Goal: Transaction & Acquisition: Purchase product/service

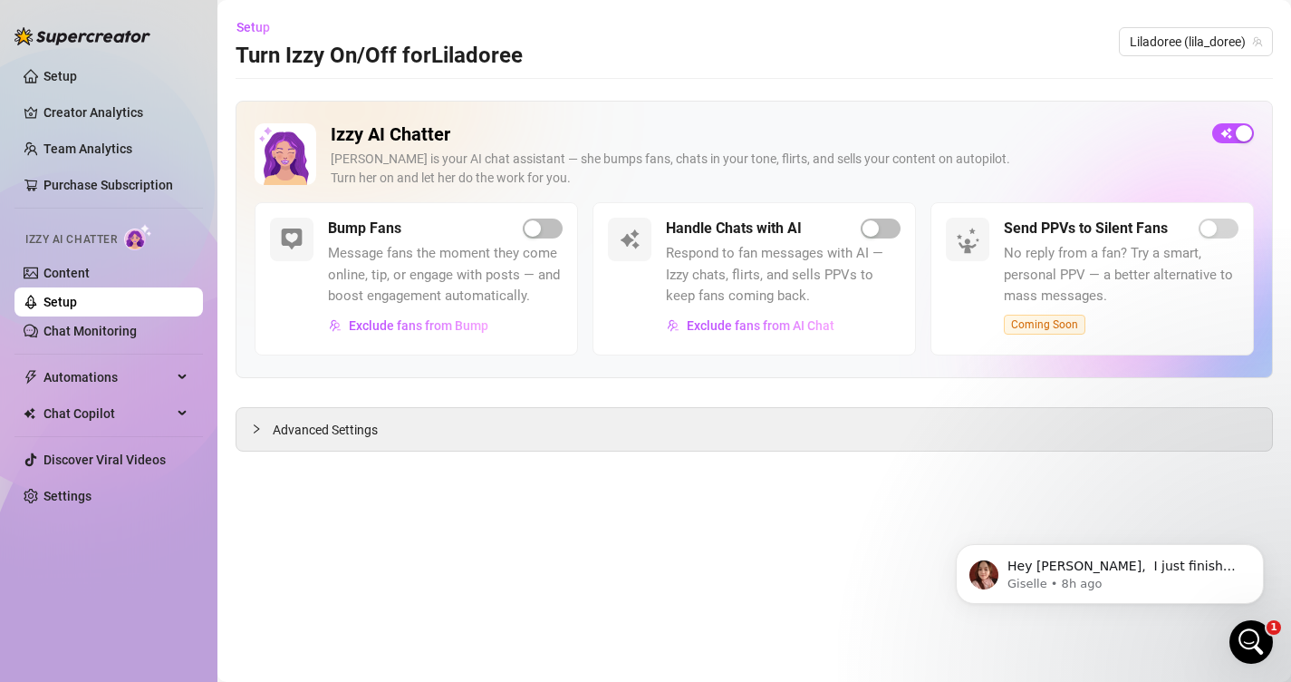
click at [1262, 633] on div "Open Intercom Messenger" at bounding box center [1252, 642] width 60 height 60
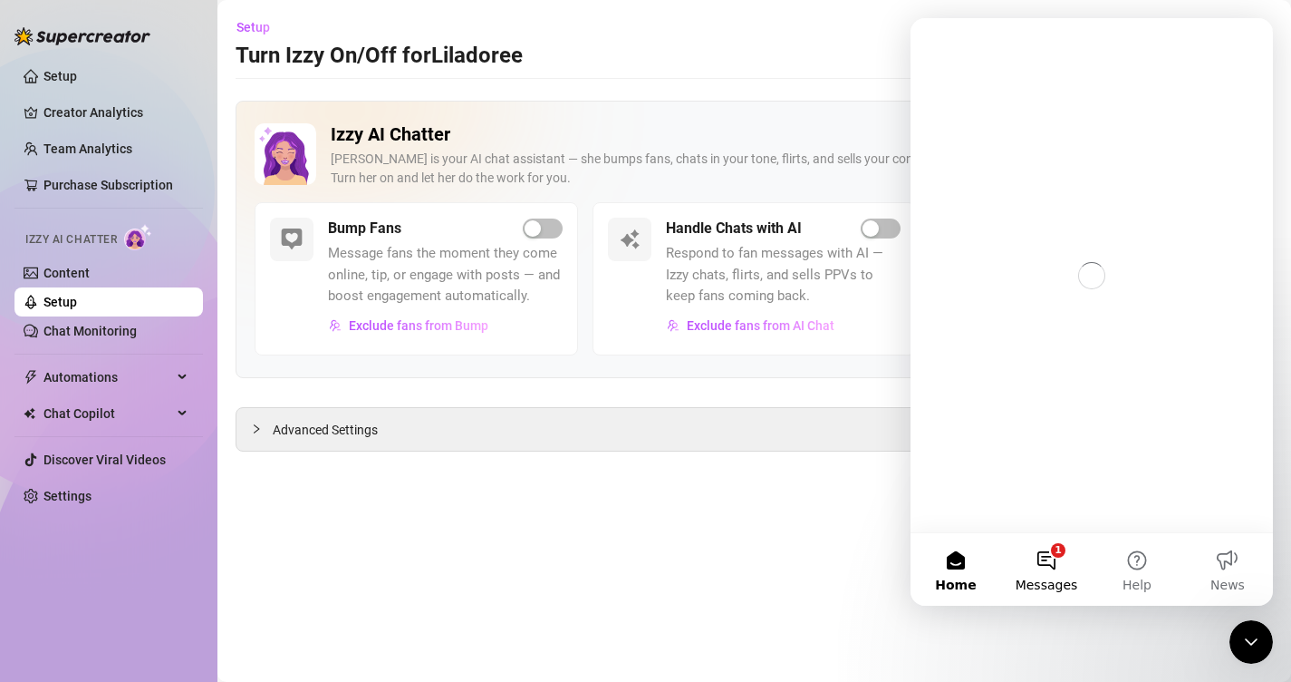
click at [1052, 555] on button "1 Messages" at bounding box center [1046, 569] width 91 height 73
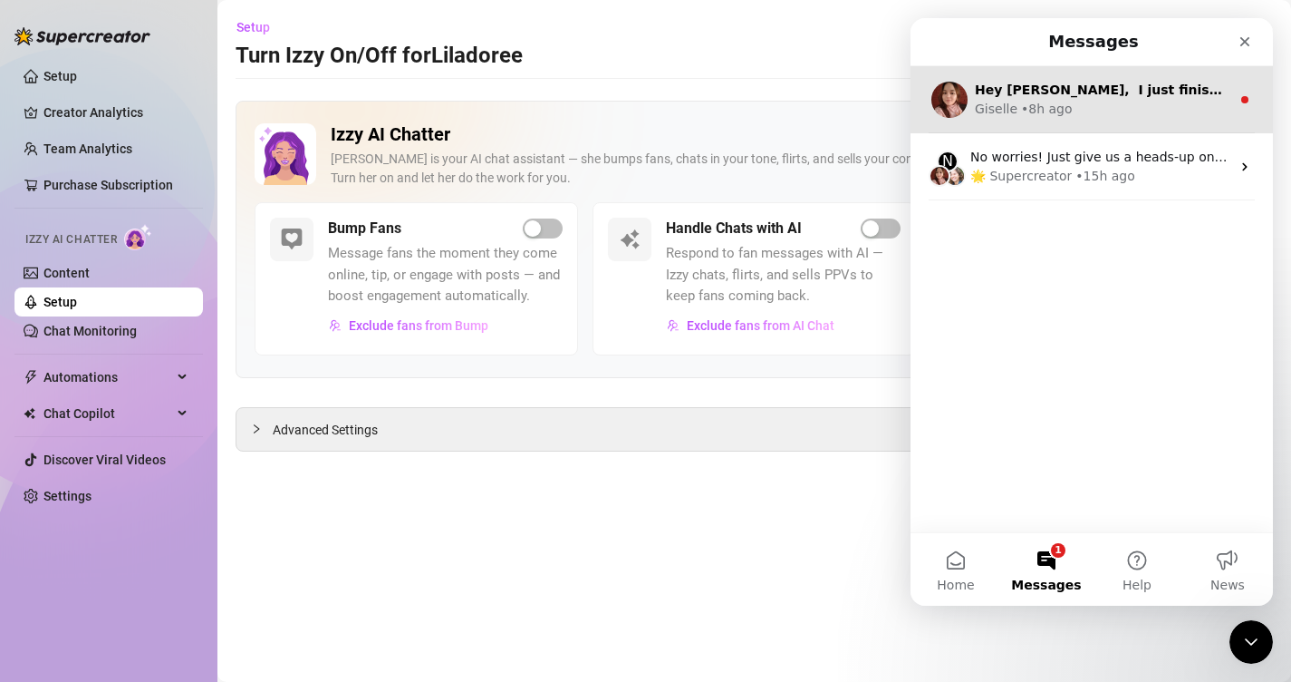
click at [1142, 98] on div "Hey [PERSON_NAME], ​ I just finished reviewing everything on my end — and you'r…" at bounding box center [1103, 90] width 256 height 19
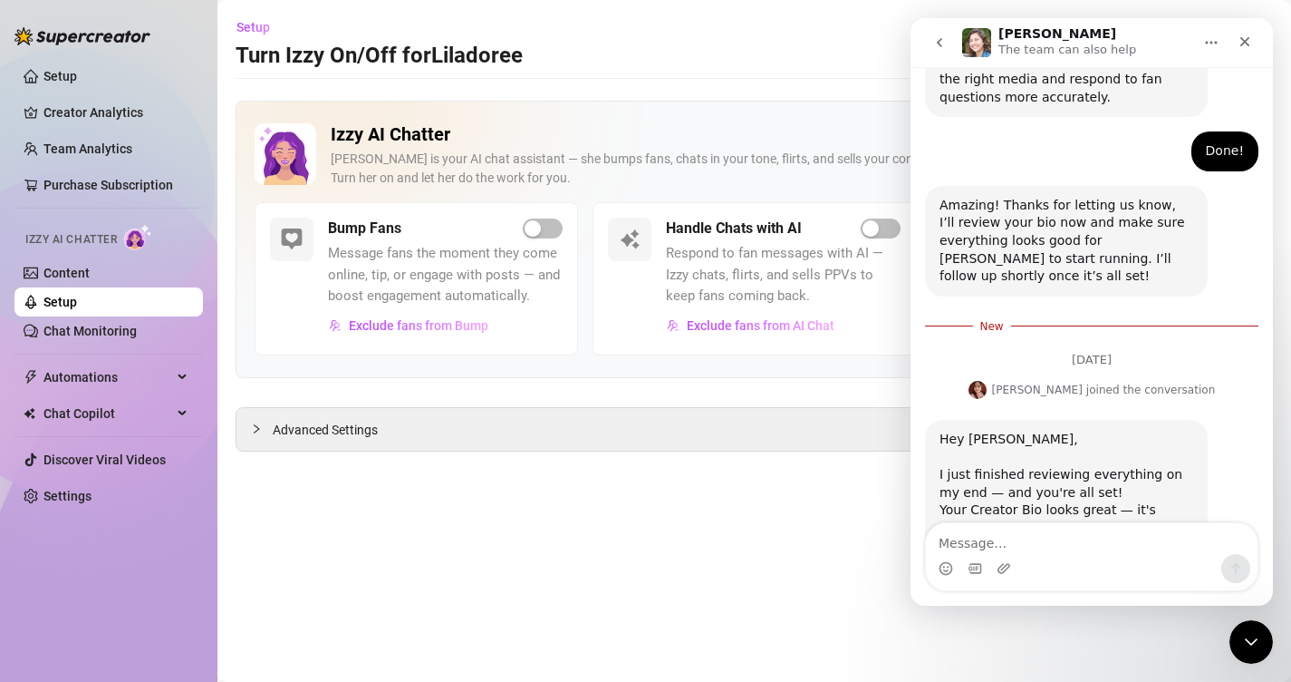
scroll to position [1554, 0]
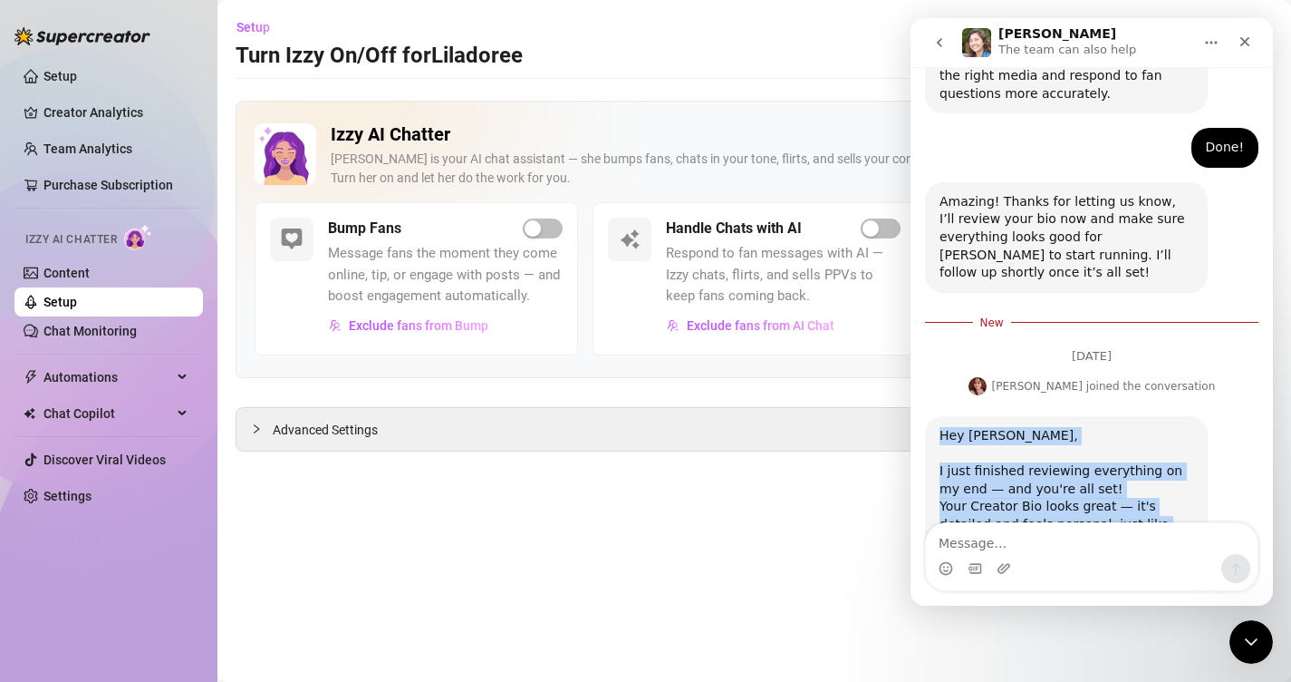
drag, startPoint x: 1173, startPoint y: 465, endPoint x: 930, endPoint y: 297, distance: 295.1
click at [930, 416] on div "Hey [PERSON_NAME], ​ I just finished reviewing everything on my end — and you'r…" at bounding box center [1066, 529] width 283 height 227
copy div "Hey [PERSON_NAME], ​ I just finished reviewing everything on my end — and you'r…"
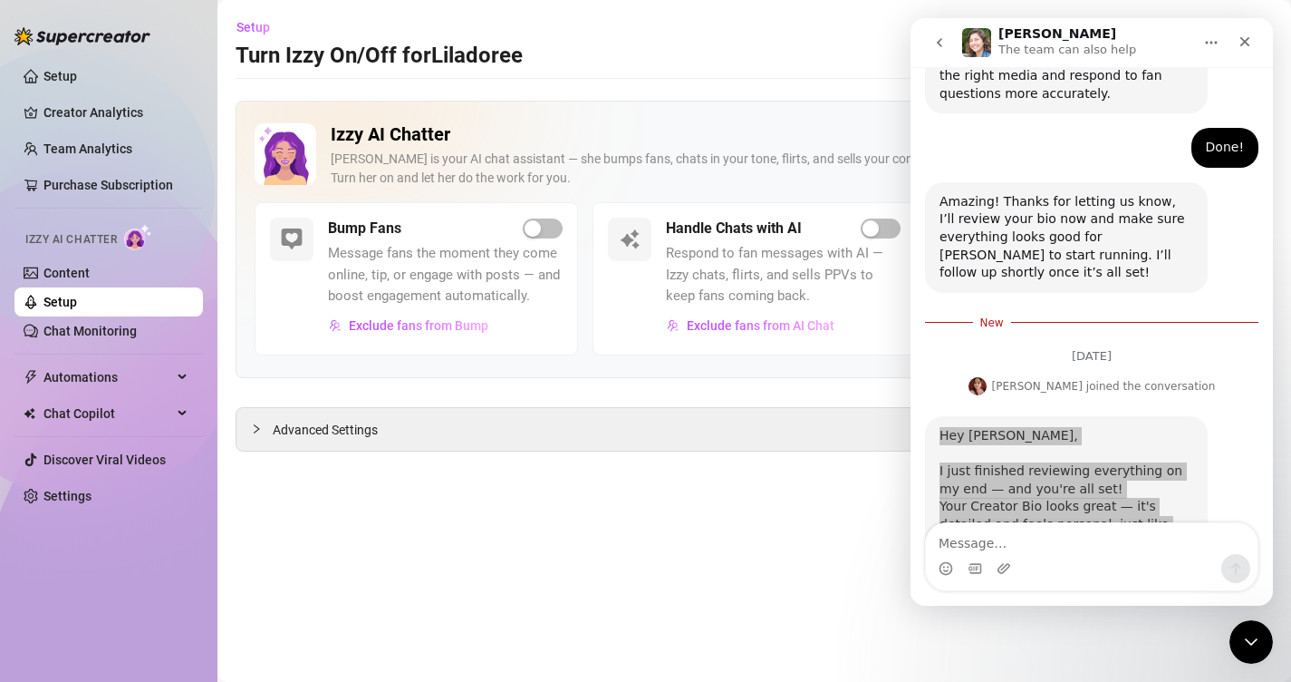
click at [829, 194] on div "Izzy AI Chatter [PERSON_NAME] is your AI chat assistant — she bumps fans, chats…" at bounding box center [764, 162] width 867 height 79
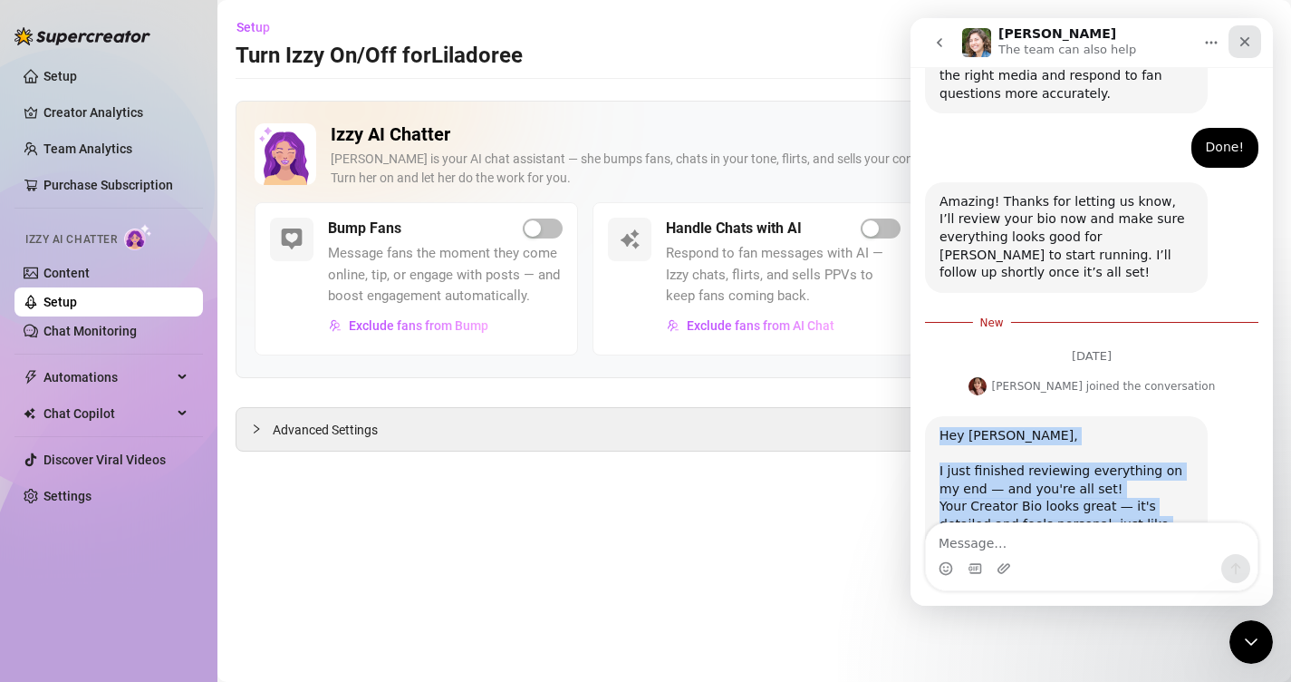
drag, startPoint x: 1213, startPoint y: 48, endPoint x: 1233, endPoint y: 40, distance: 22.4
click at [1233, 40] on div "Intercom messenger" at bounding box center [1227, 42] width 67 height 34
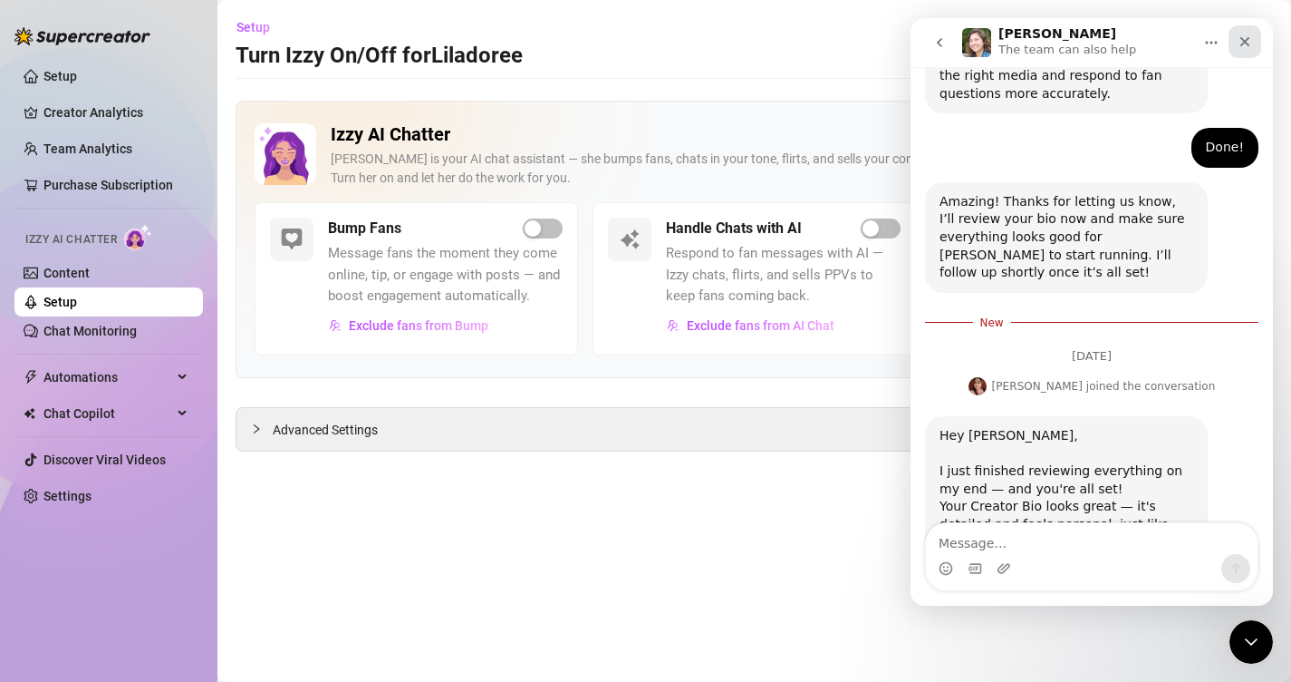
click at [1231, 39] on div "Close" at bounding box center [1245, 41] width 33 height 33
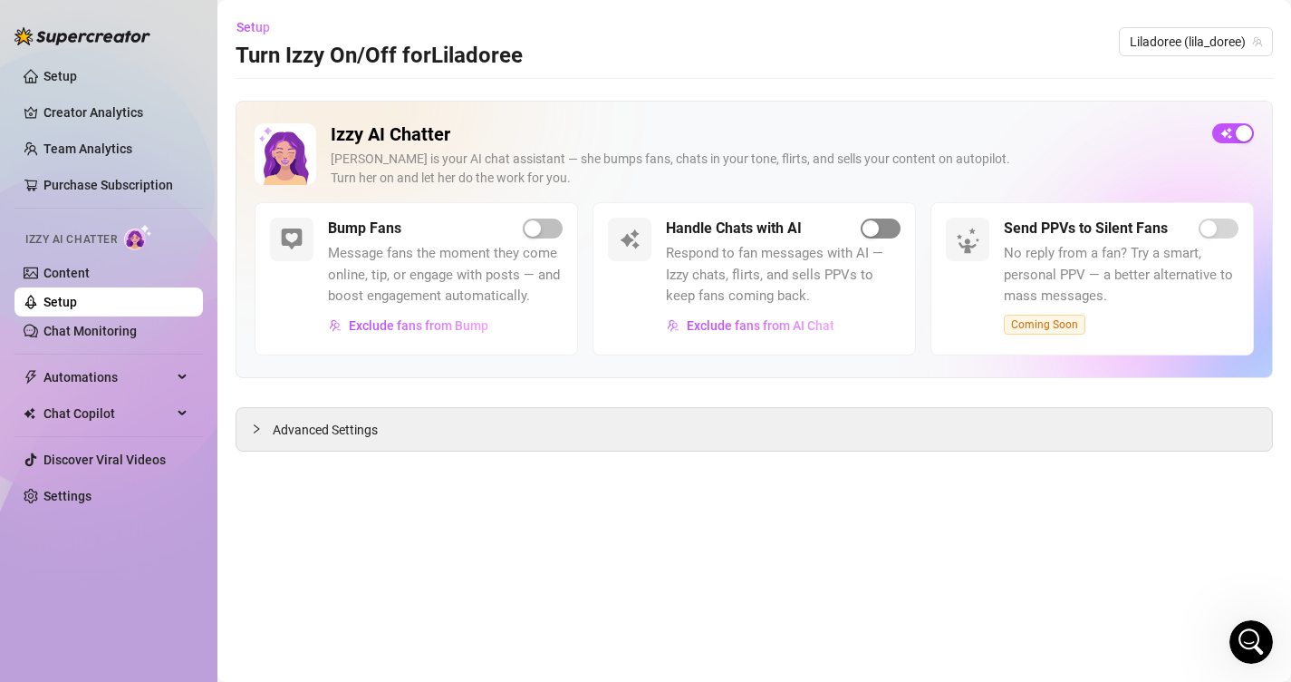
click at [875, 230] on div "button" at bounding box center [871, 228] width 16 height 16
click at [537, 227] on div "button" at bounding box center [533, 228] width 16 height 16
click at [284, 390] on div "Izzy AI Chatter [PERSON_NAME] is your AI chat assistant — she bumps fans, chats…" at bounding box center [755, 276] width 1038 height 351
click at [307, 421] on span "Advanced Settings" at bounding box center [325, 430] width 105 height 20
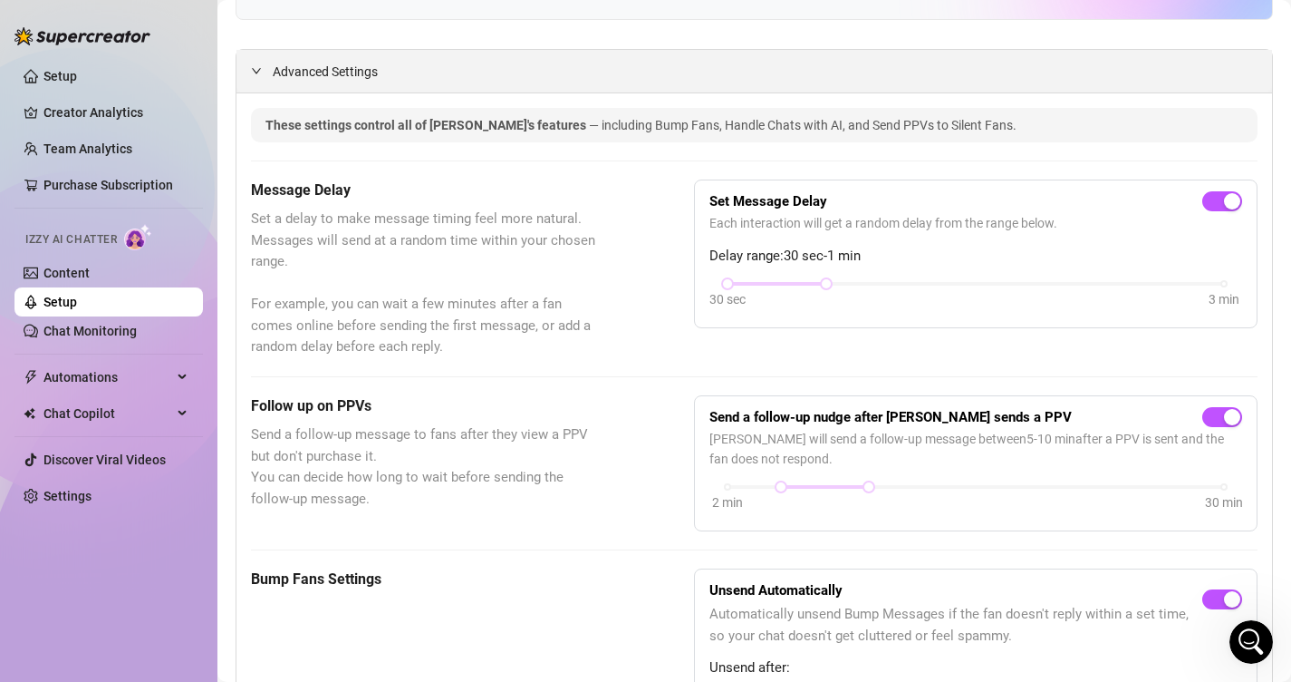
scroll to position [361, 0]
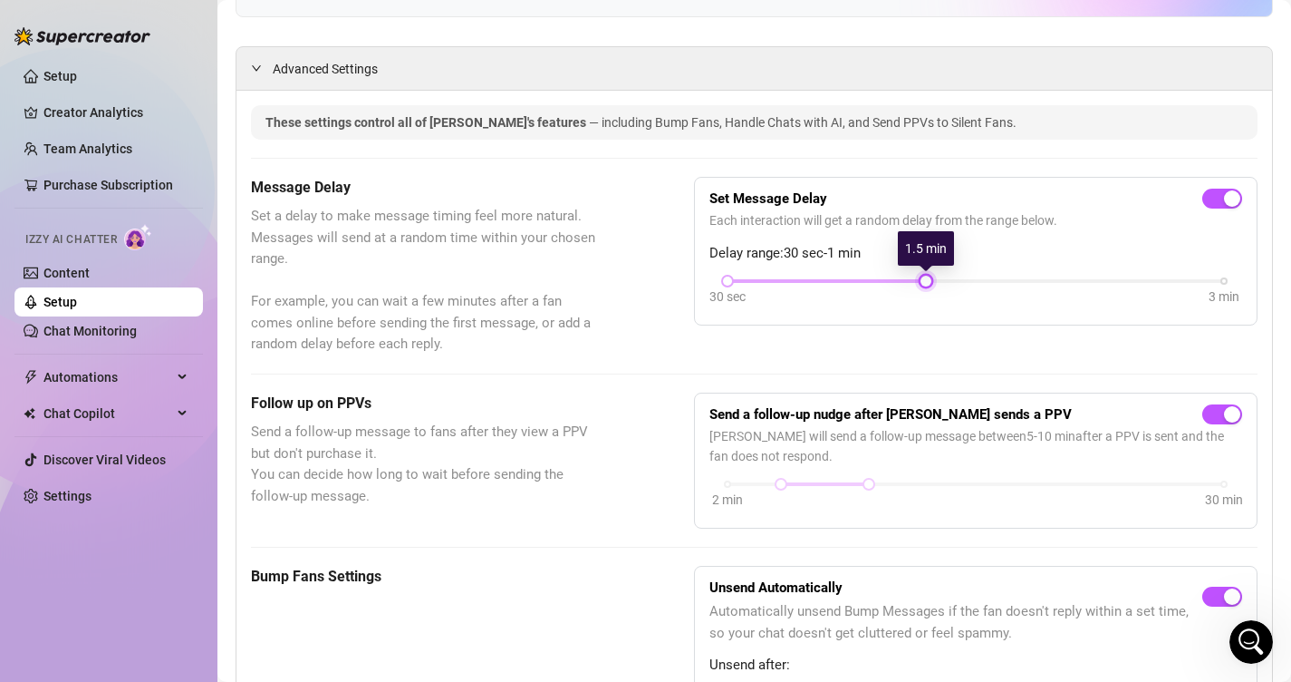
drag, startPoint x: 831, startPoint y: 283, endPoint x: 903, endPoint y: 283, distance: 71.6
click at [903, 283] on div "30 sec 3 min" at bounding box center [976, 279] width 497 height 7
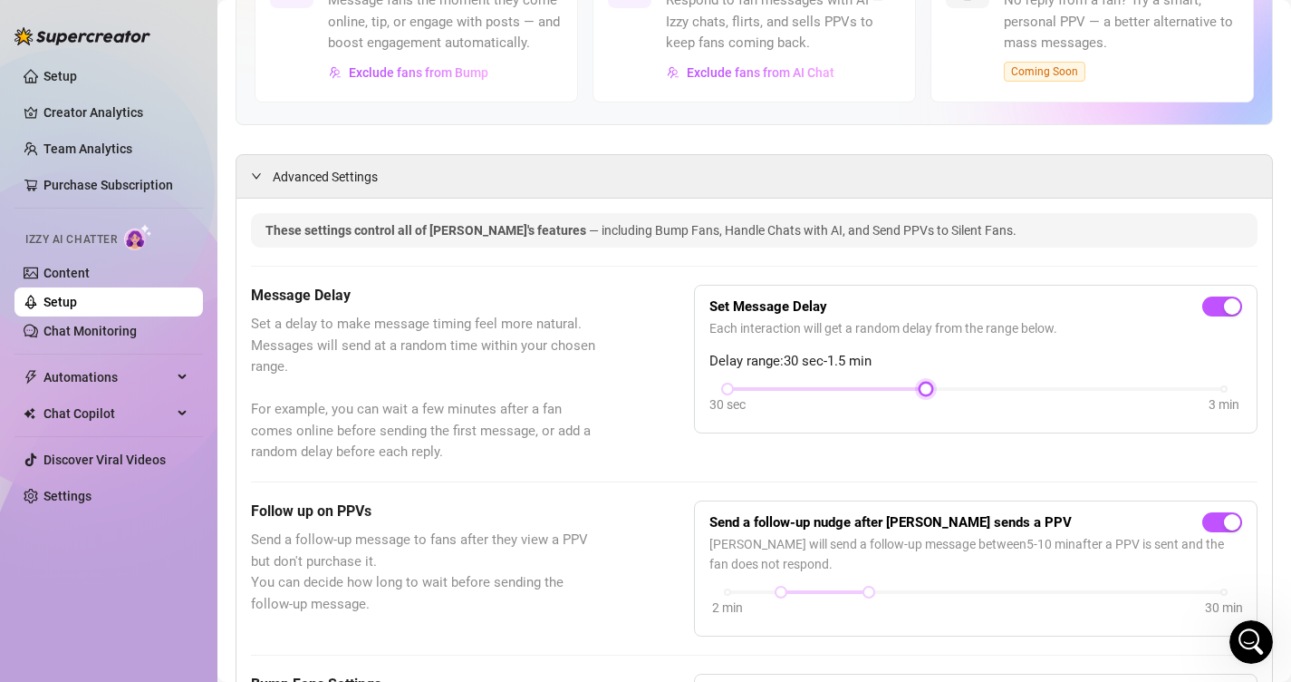
scroll to position [0, 0]
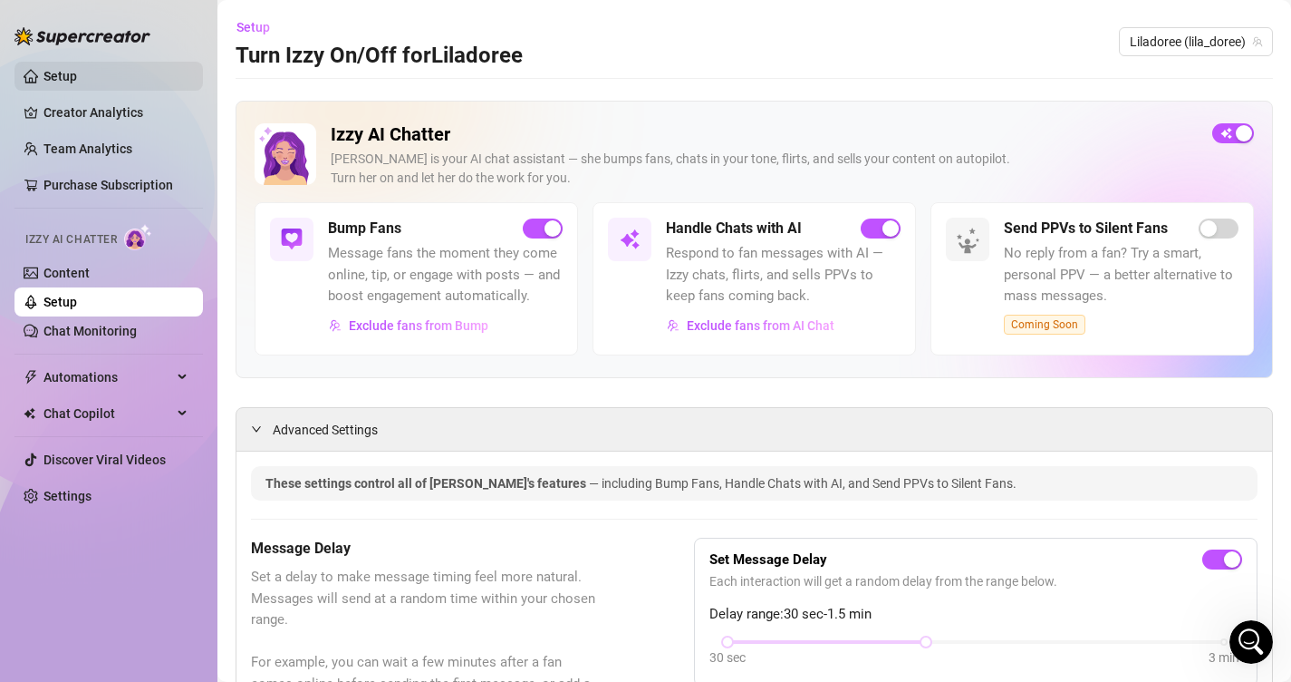
click at [77, 83] on link "Setup" at bounding box center [61, 76] width 34 height 15
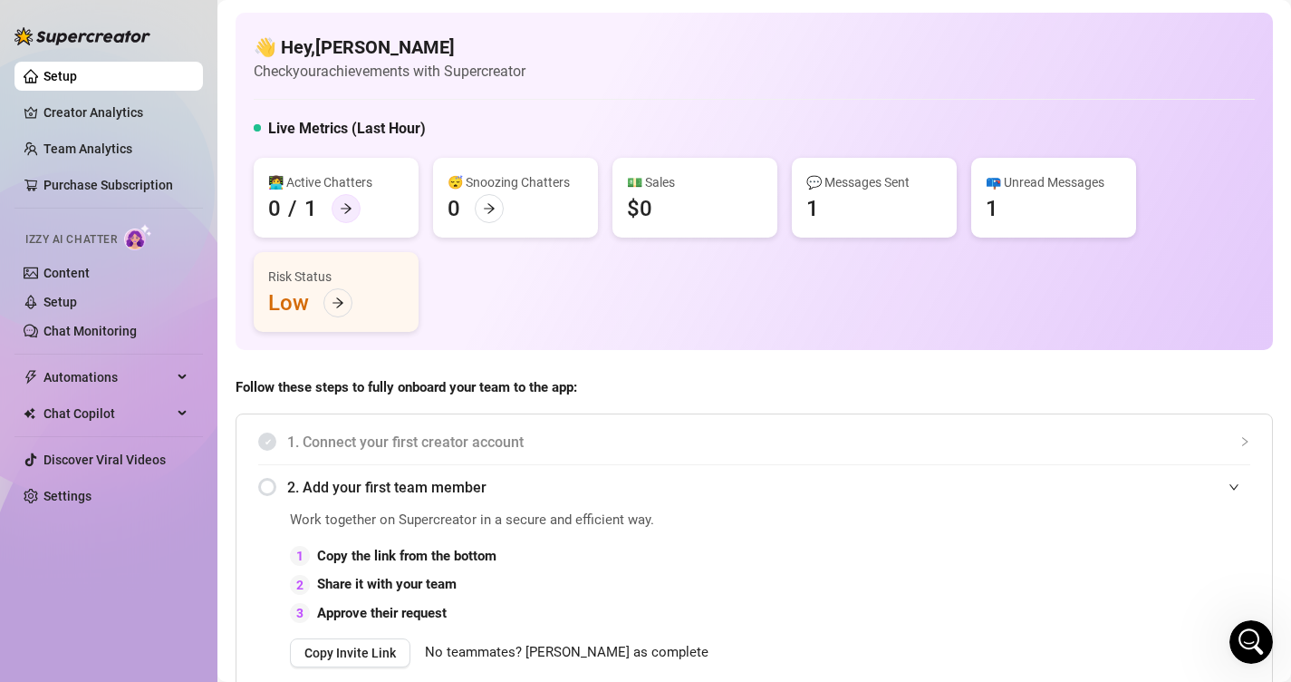
click at [348, 208] on icon "arrow-right" at bounding box center [346, 209] width 11 height 10
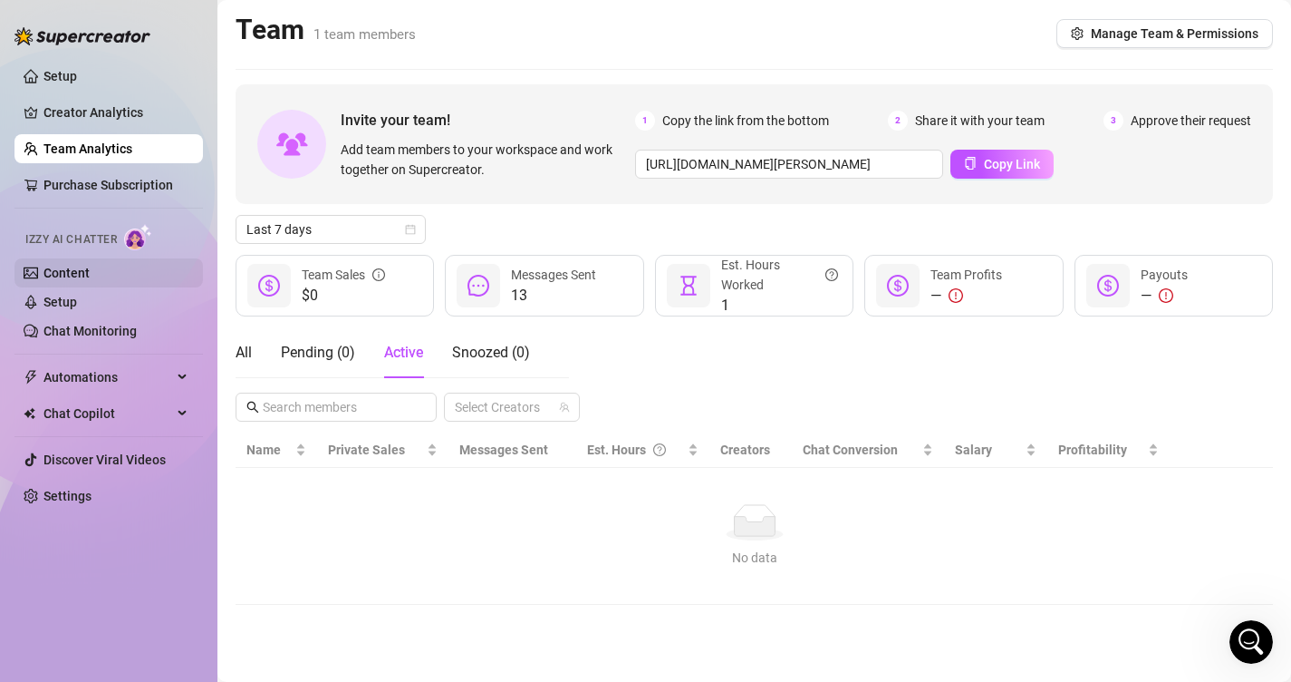
click at [90, 266] on link "Content" at bounding box center [67, 273] width 46 height 15
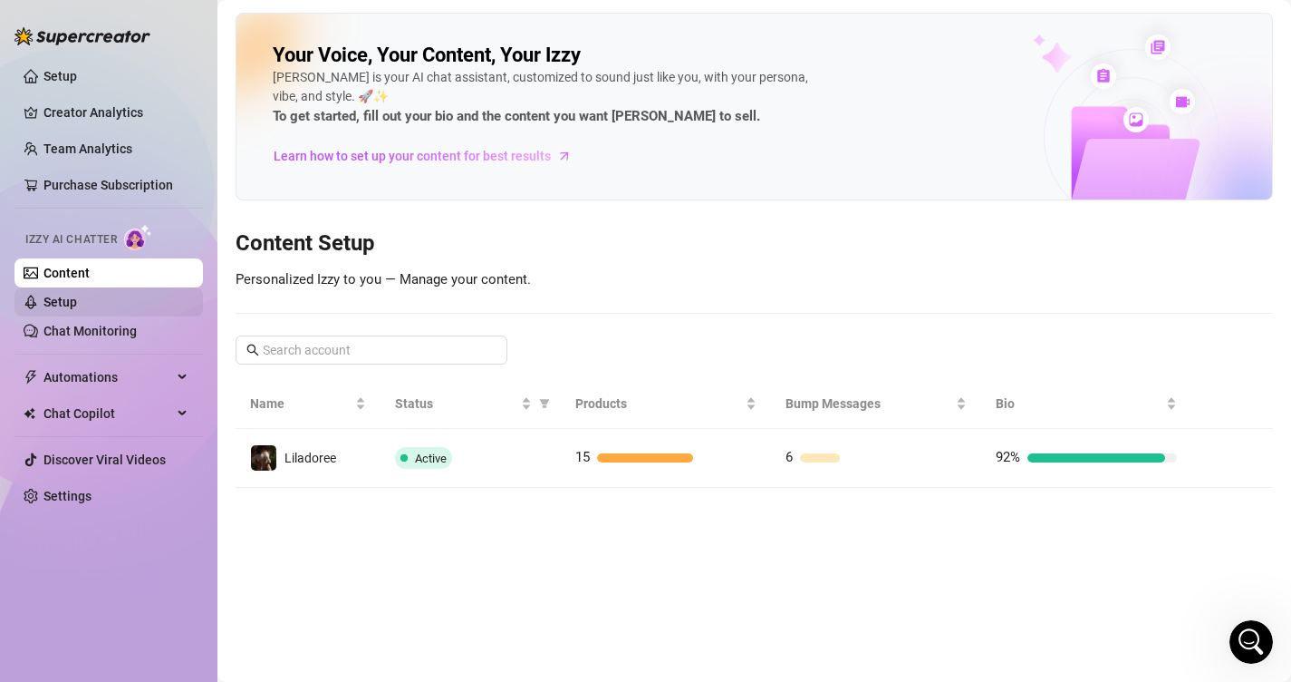
click at [77, 295] on link "Setup" at bounding box center [61, 302] width 34 height 15
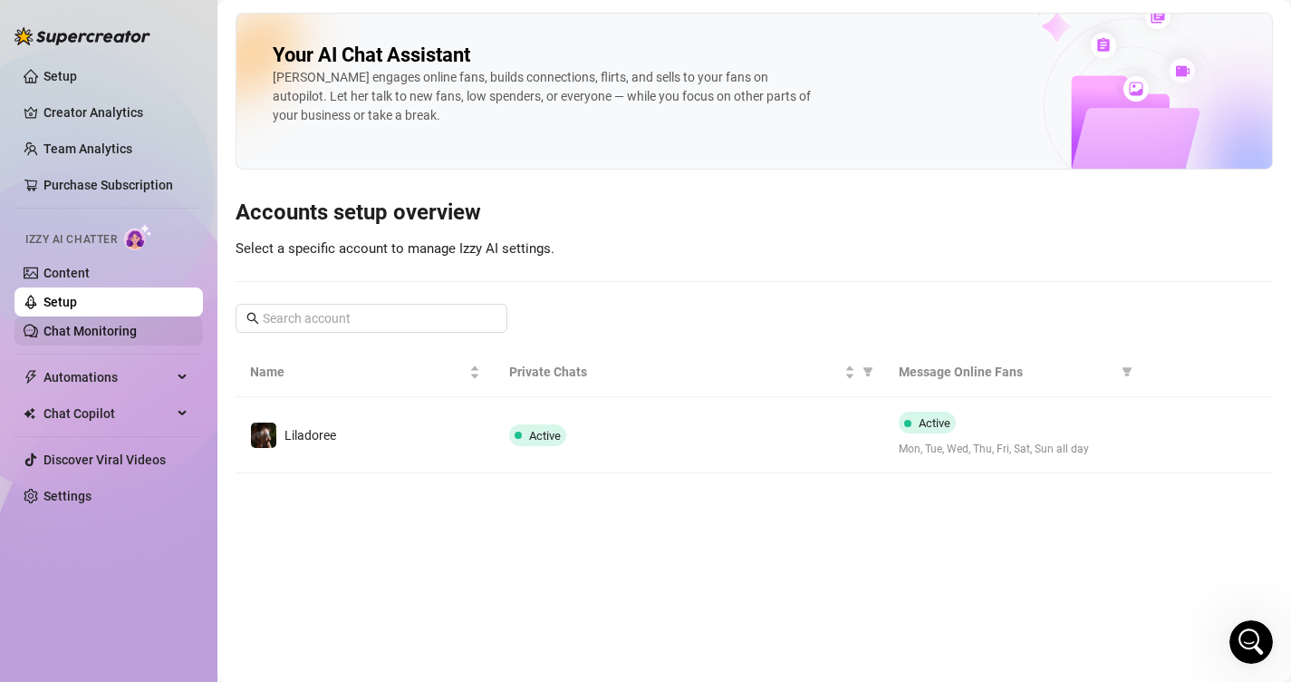
click at [137, 328] on link "Chat Monitoring" at bounding box center [90, 331] width 93 height 15
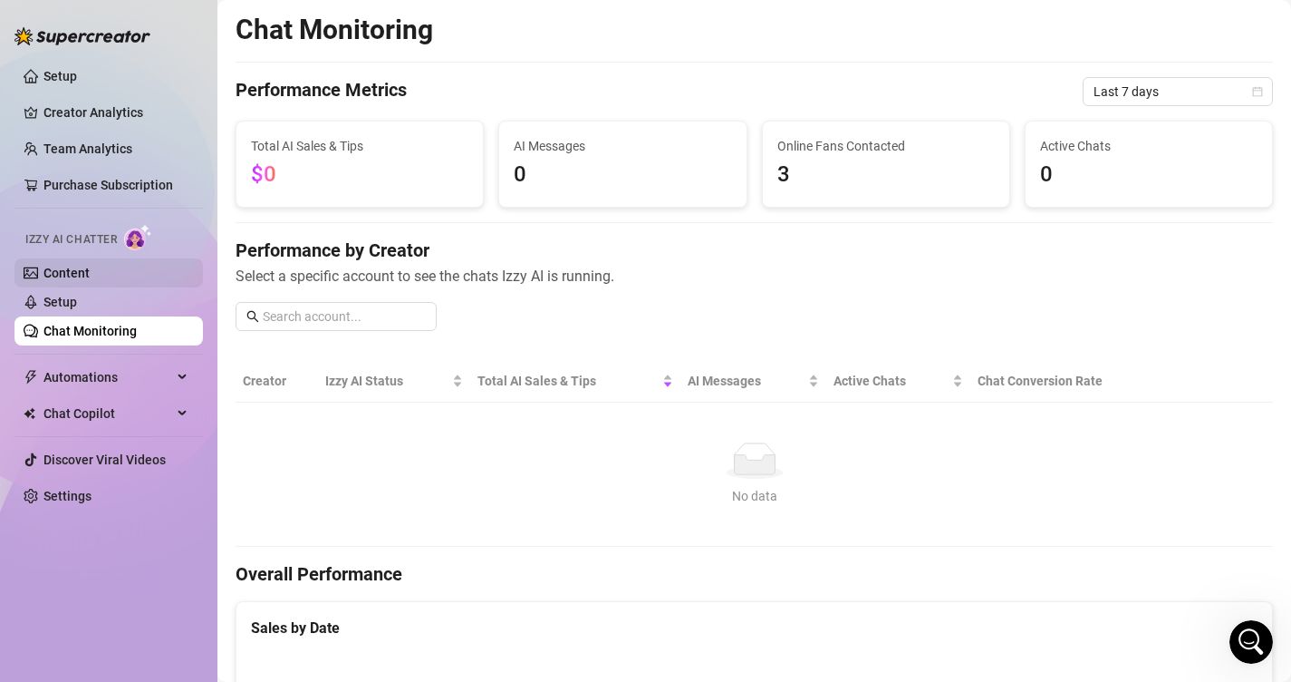
click at [90, 266] on link "Content" at bounding box center [67, 273] width 46 height 15
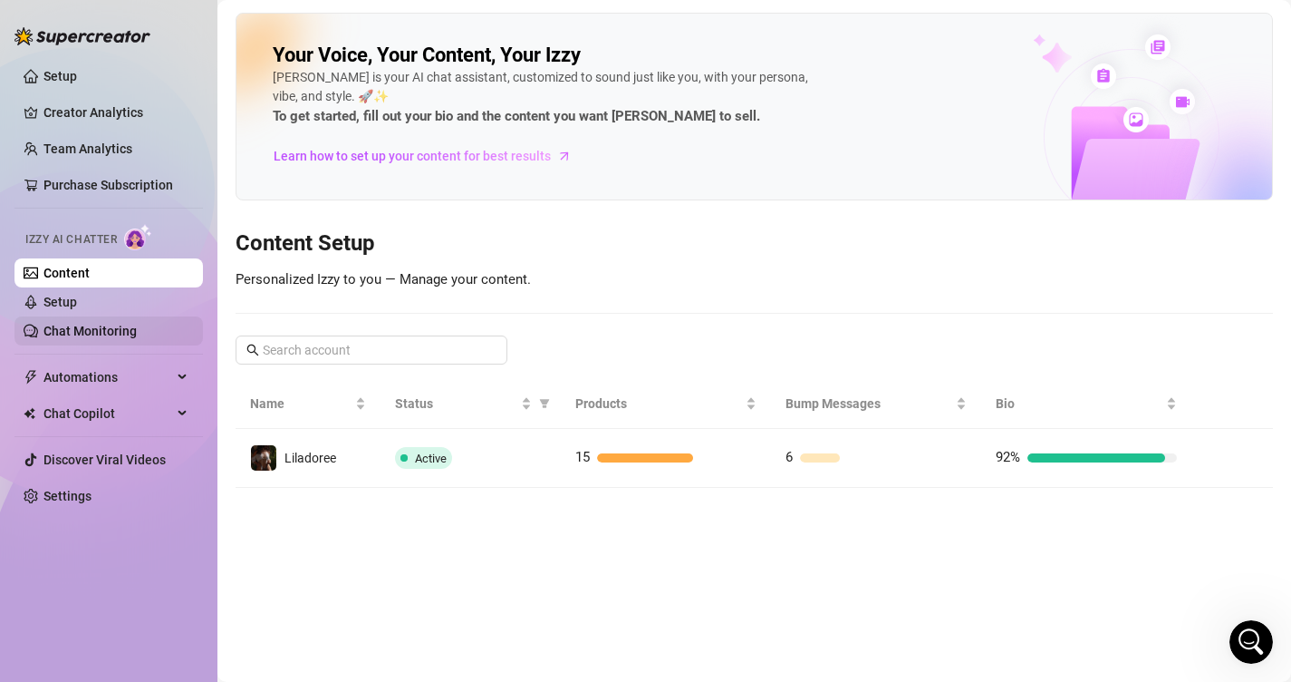
click at [117, 324] on link "Chat Monitoring" at bounding box center [90, 331] width 93 height 15
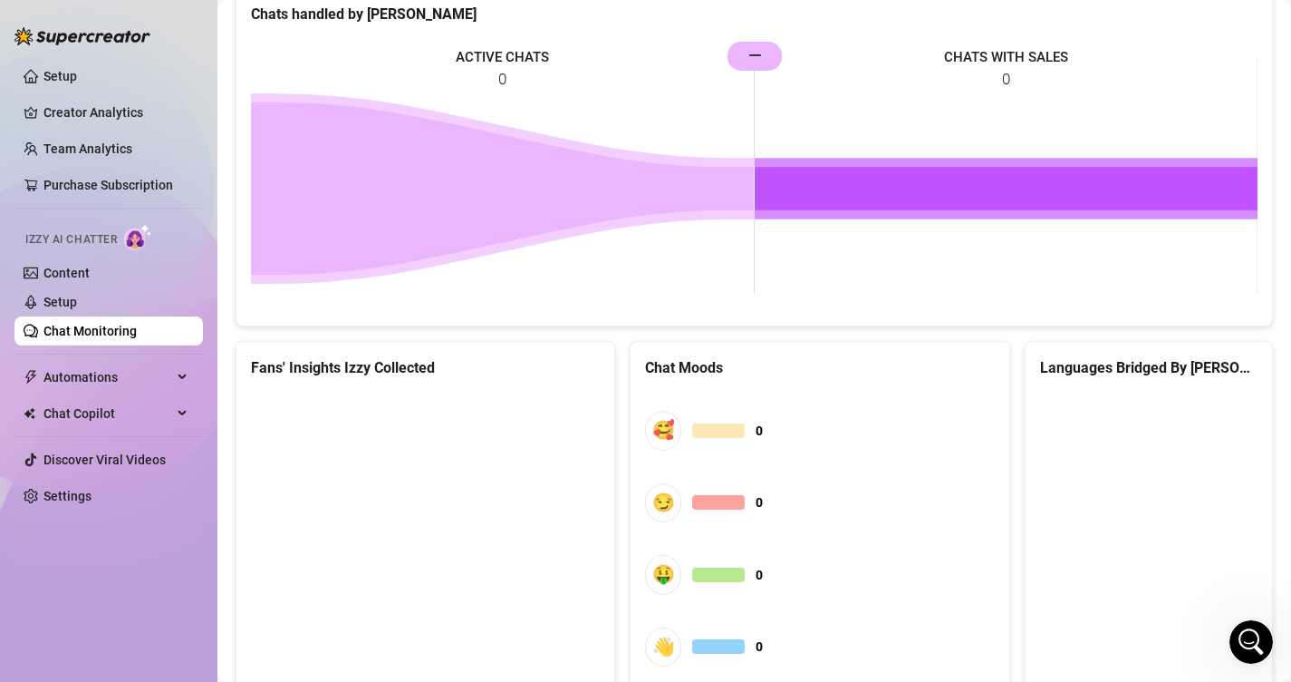
scroll to position [848, 0]
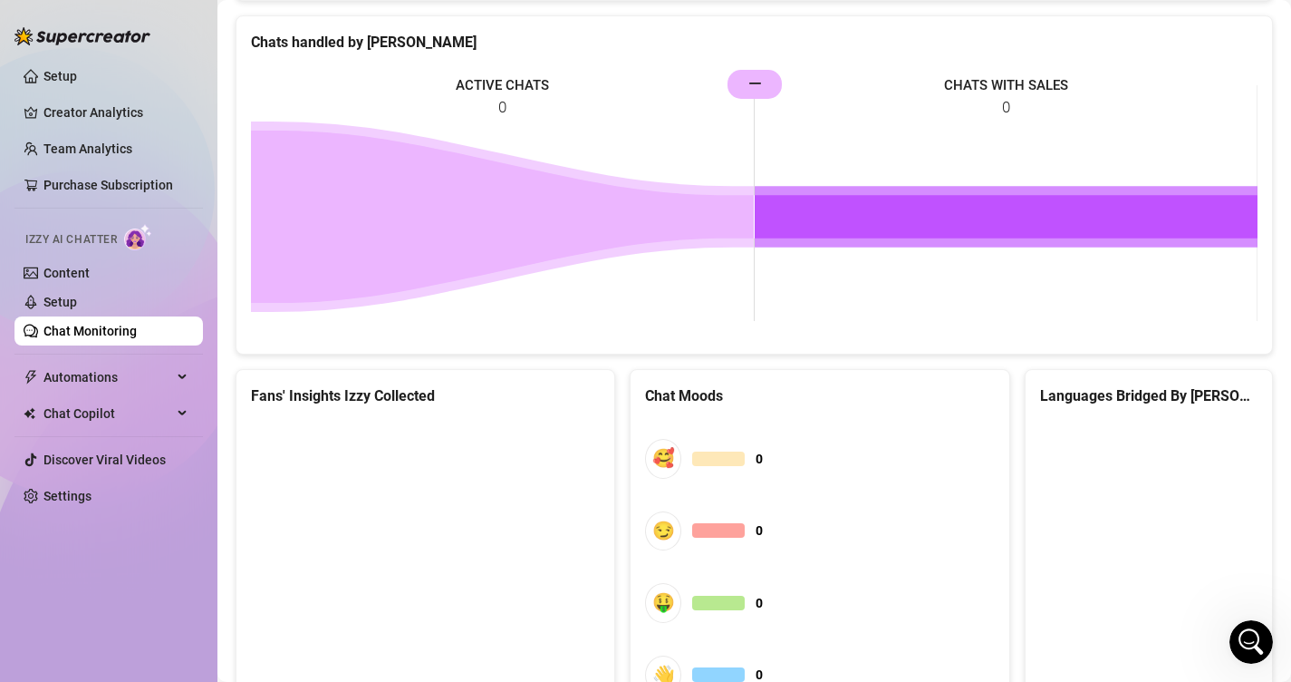
click at [757, 83] on rect at bounding box center [754, 203] width 1007 height 272
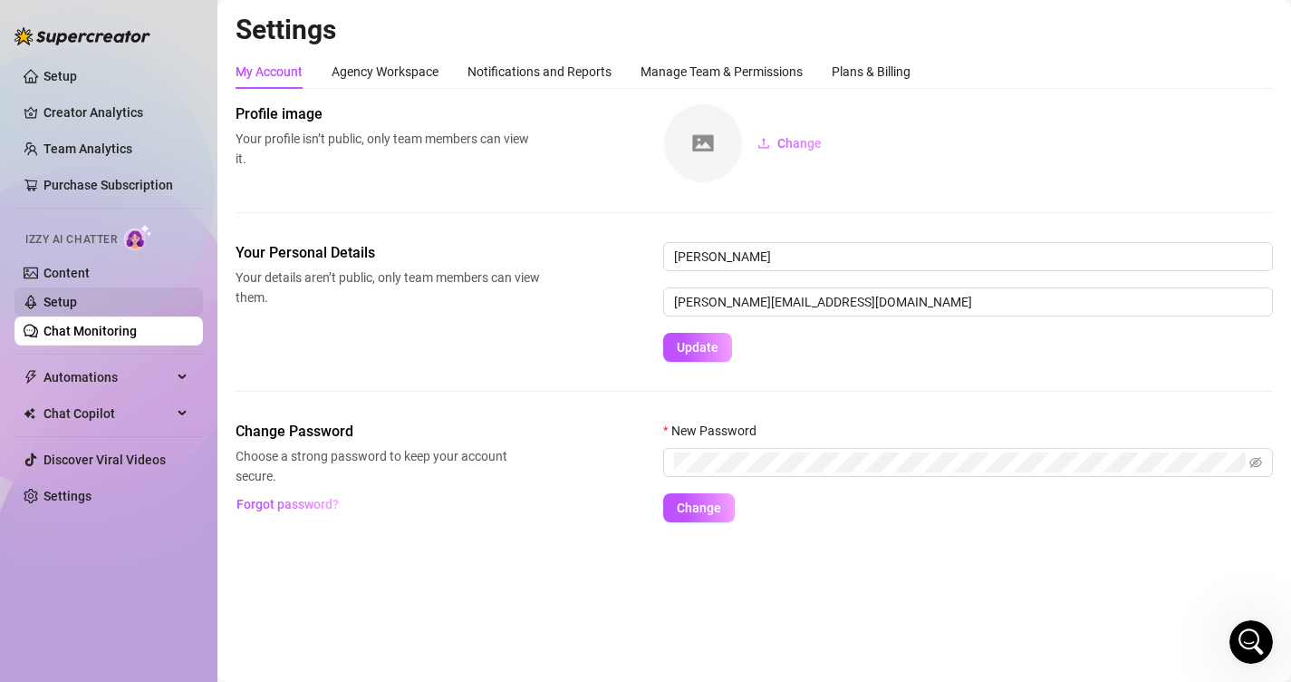
click at [77, 309] on link "Setup" at bounding box center [61, 302] width 34 height 15
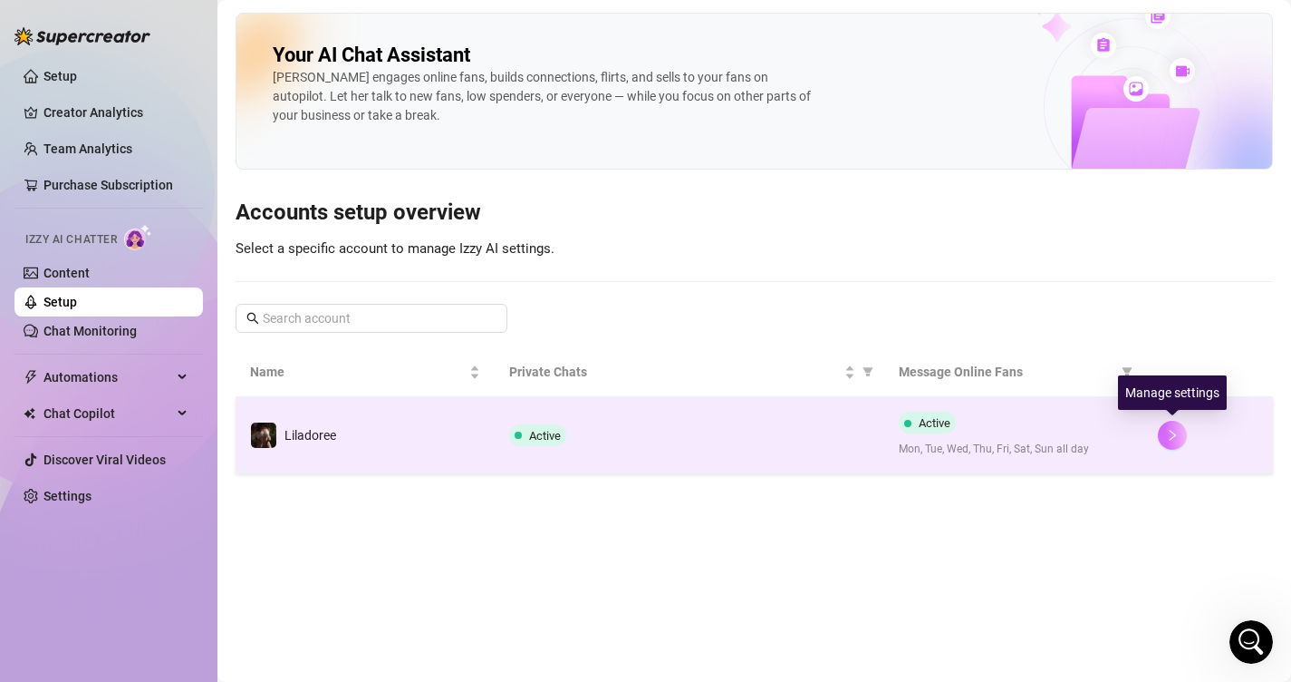
click at [1176, 439] on icon "right" at bounding box center [1172, 435] width 13 height 13
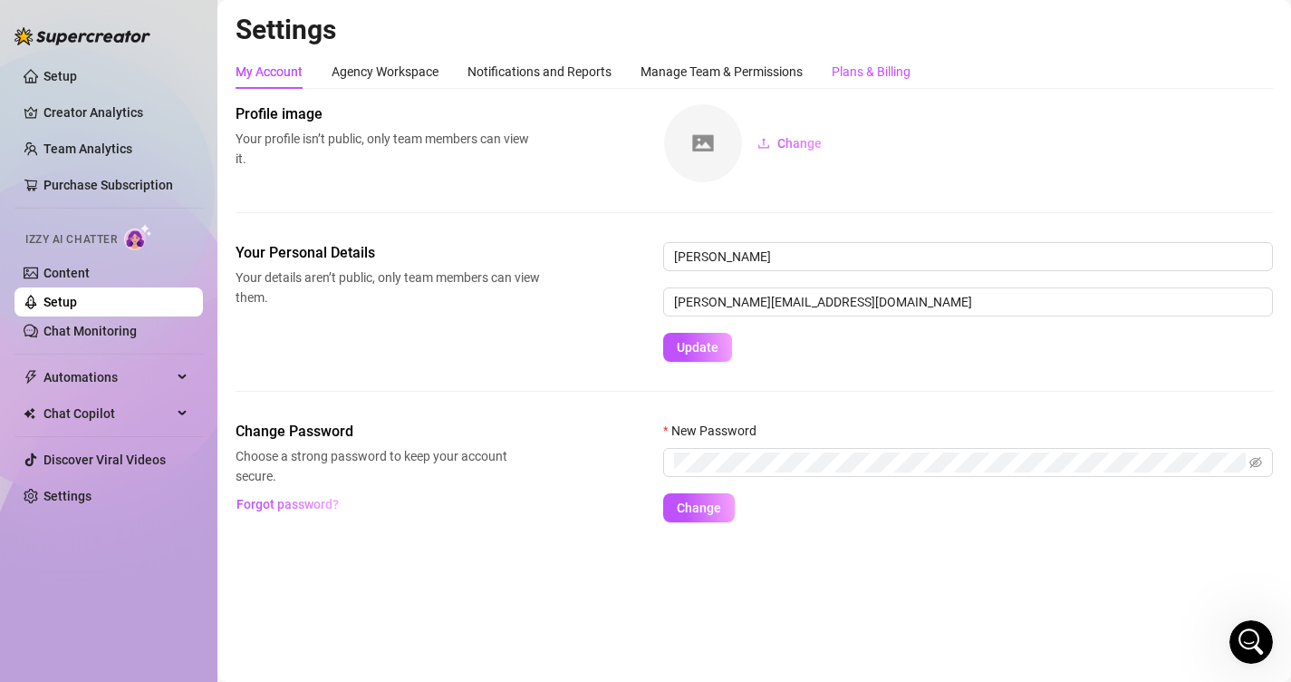
click at [856, 81] on div "Plans & Billing" at bounding box center [871, 72] width 79 height 20
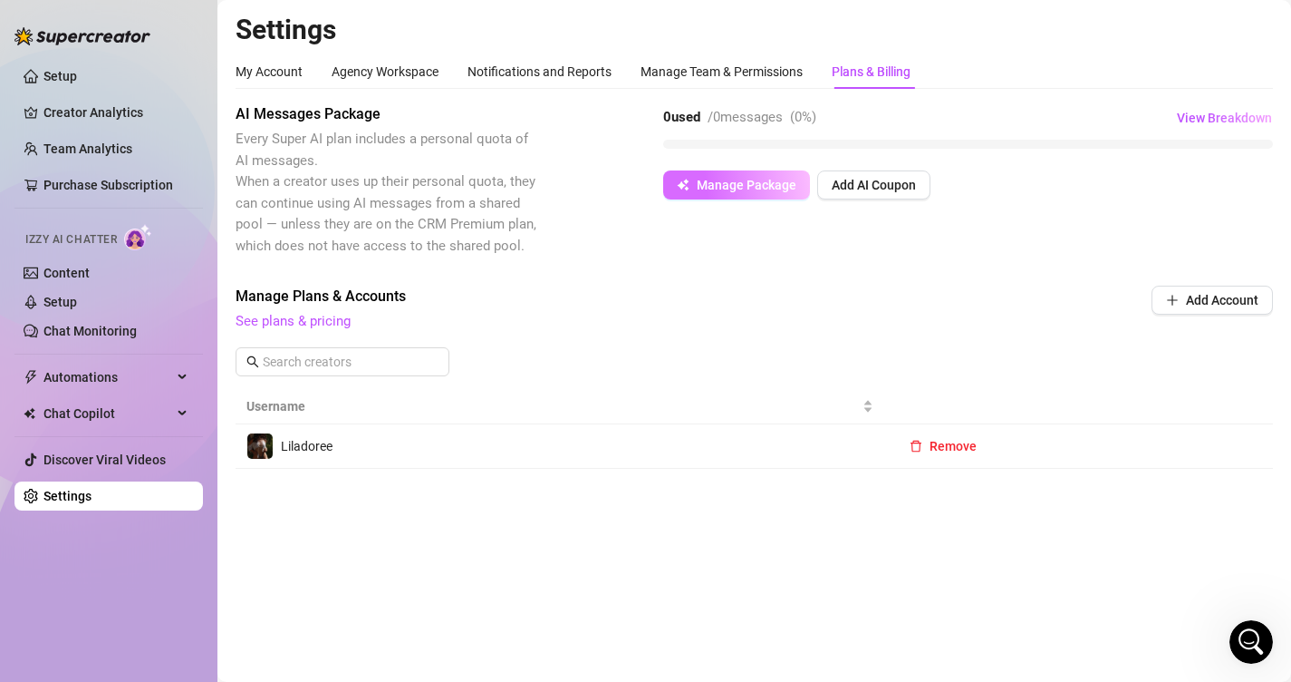
click at [751, 182] on span "Manage Package" at bounding box center [747, 185] width 100 height 15
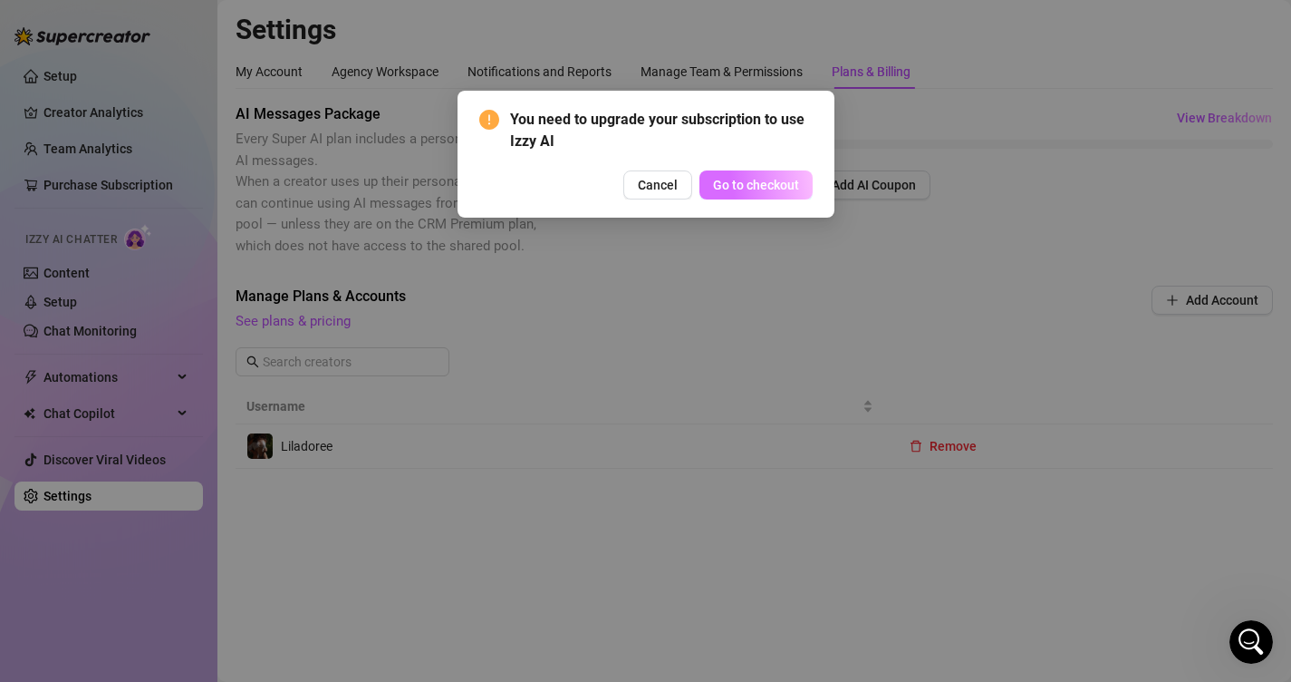
click at [751, 187] on span "Go to checkout" at bounding box center [756, 185] width 86 height 15
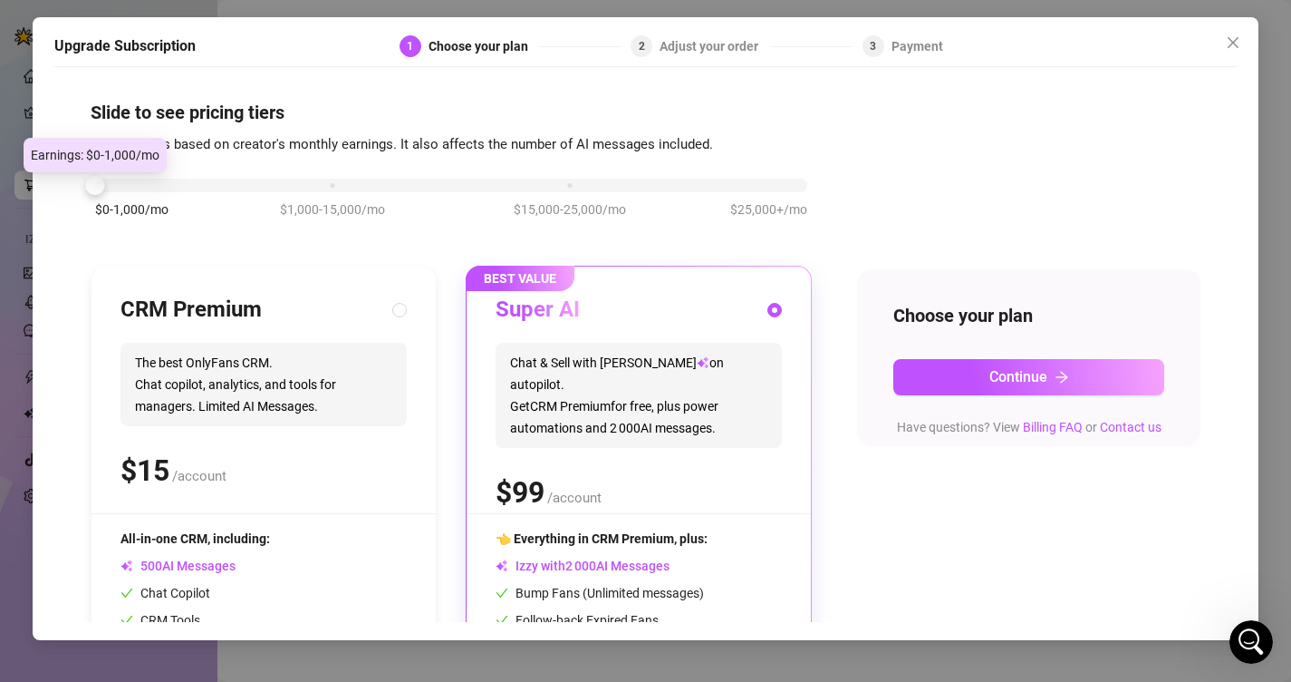
drag, startPoint x: 325, startPoint y: 189, endPoint x: 134, endPoint y: 183, distance: 191.3
click at [111, 183] on div "$0-1,000/mo $1,000-15,000/mo $15,000-25,000/mo $25,000+/mo" at bounding box center [451, 180] width 712 height 11
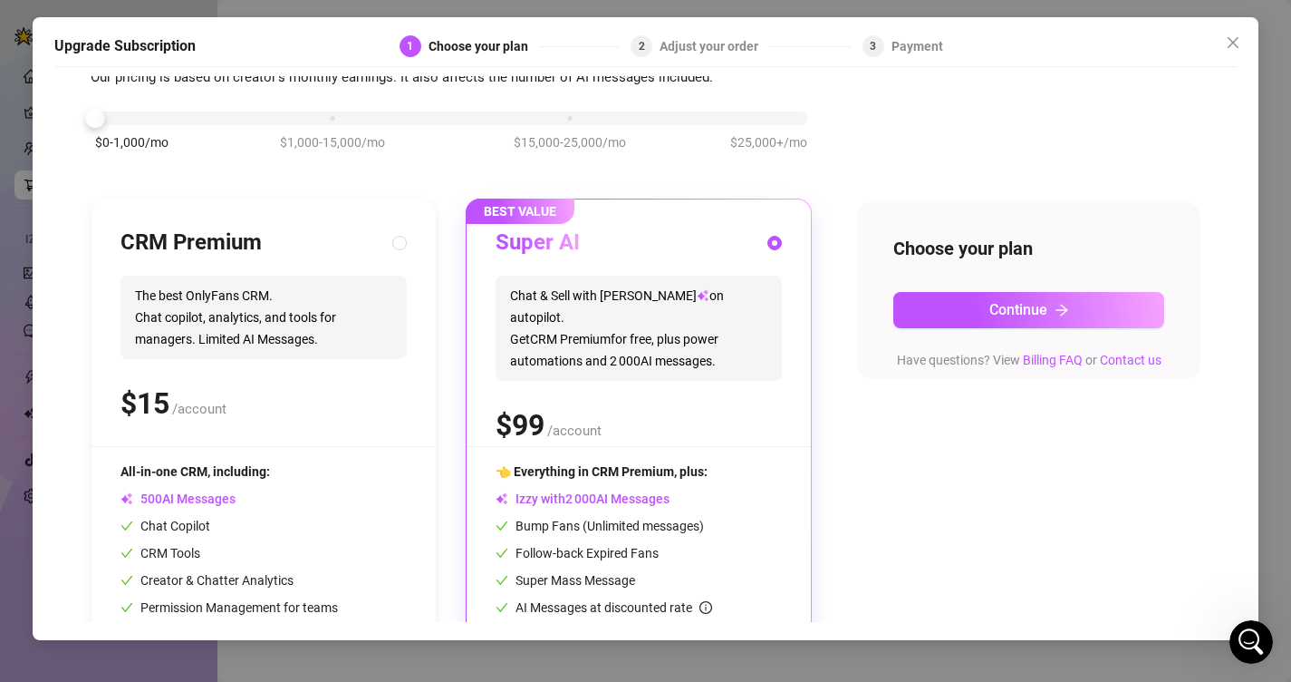
scroll to position [66, 0]
click at [321, 126] on div "$0-1,000/mo $1,000-15,000/mo $15,000-25,000/mo $25,000+/mo" at bounding box center [451, 141] width 721 height 102
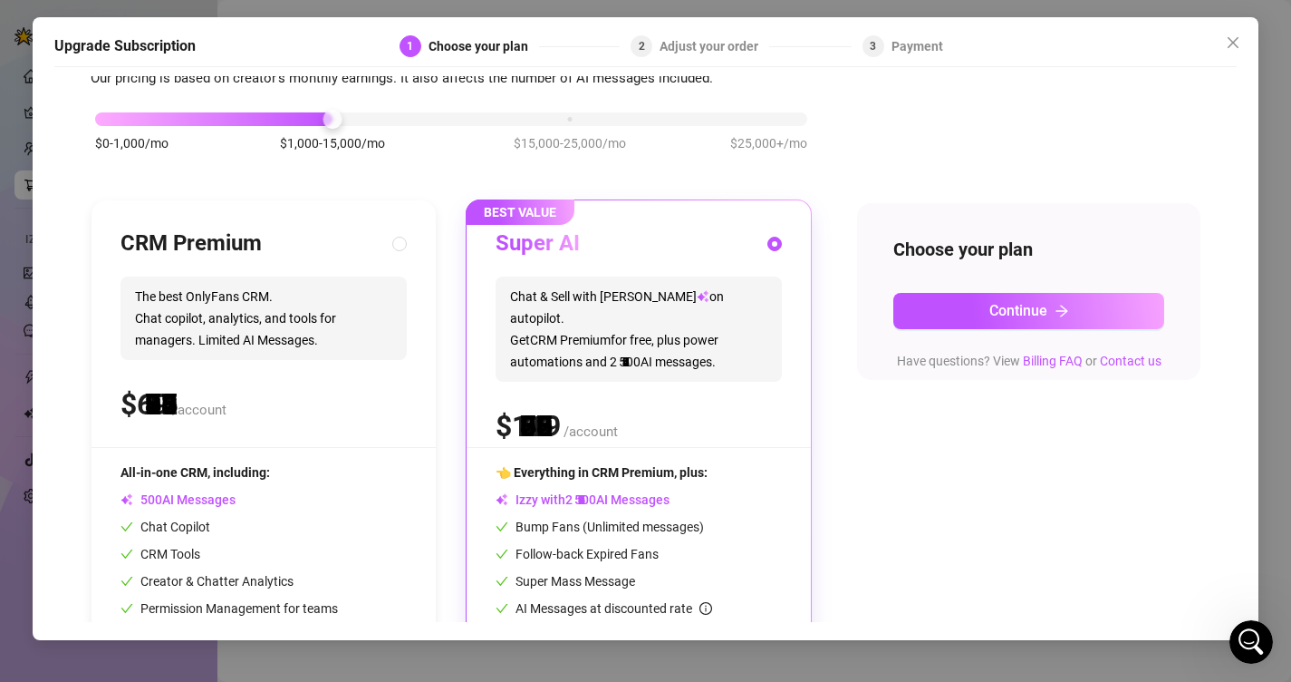
click at [321, 120] on div "$0-1,000/mo $1,000-15,000/mo $15,000-25,000/mo $25,000+/mo" at bounding box center [451, 114] width 712 height 11
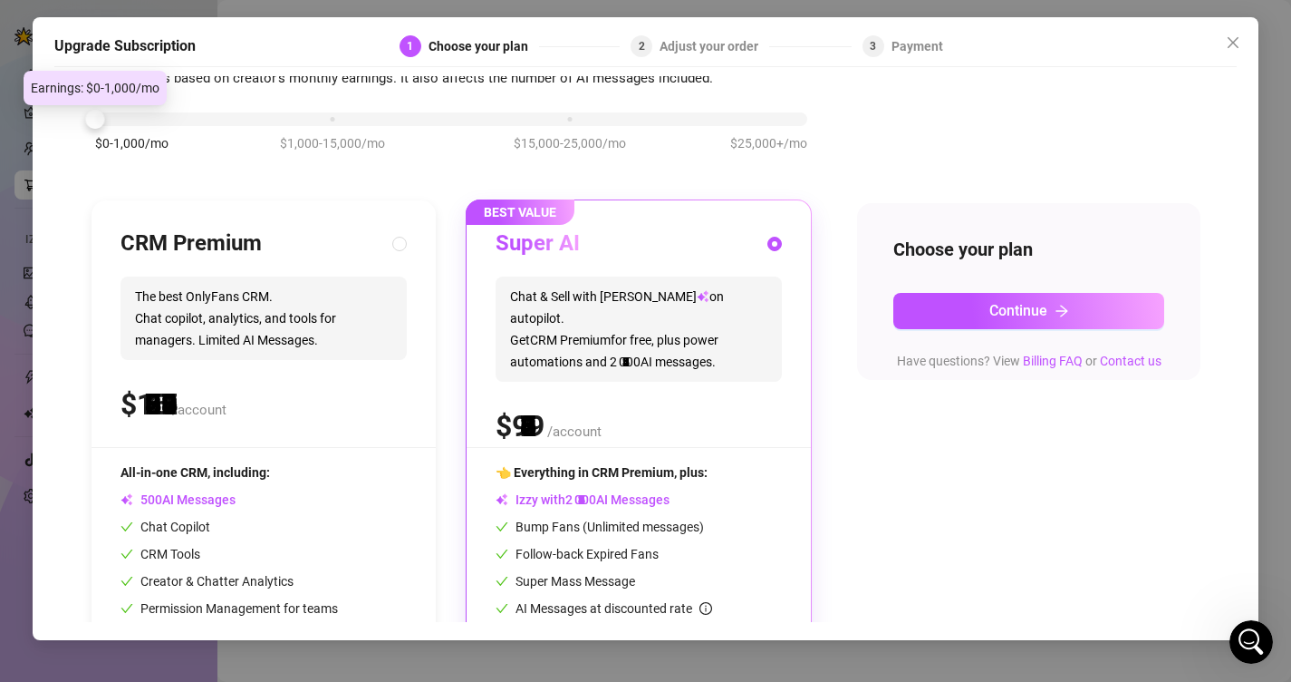
drag, startPoint x: 321, startPoint y: 122, endPoint x: 31, endPoint y: 103, distance: 290.6
click at [31, 103] on body "Setup Creator Analytics Team Analytics Purchase Subscription Izzy AI Chatter Co…" at bounding box center [645, 341] width 1291 height 682
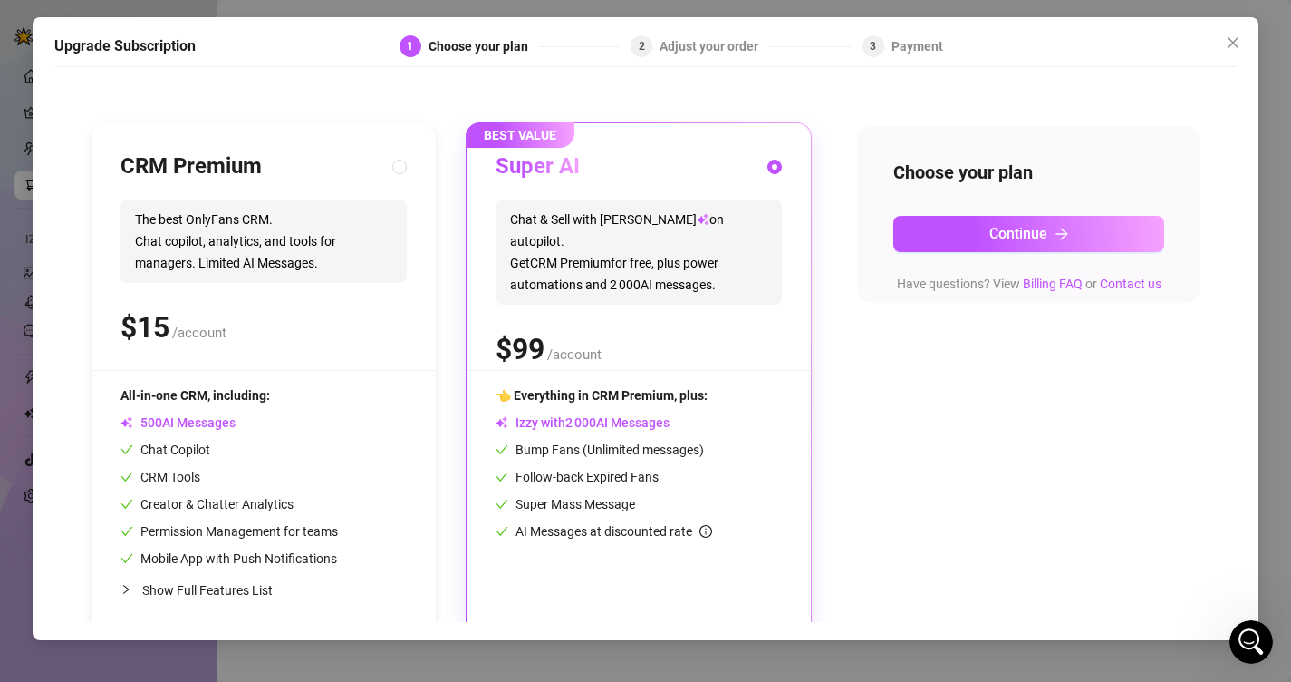
scroll to position [162, 0]
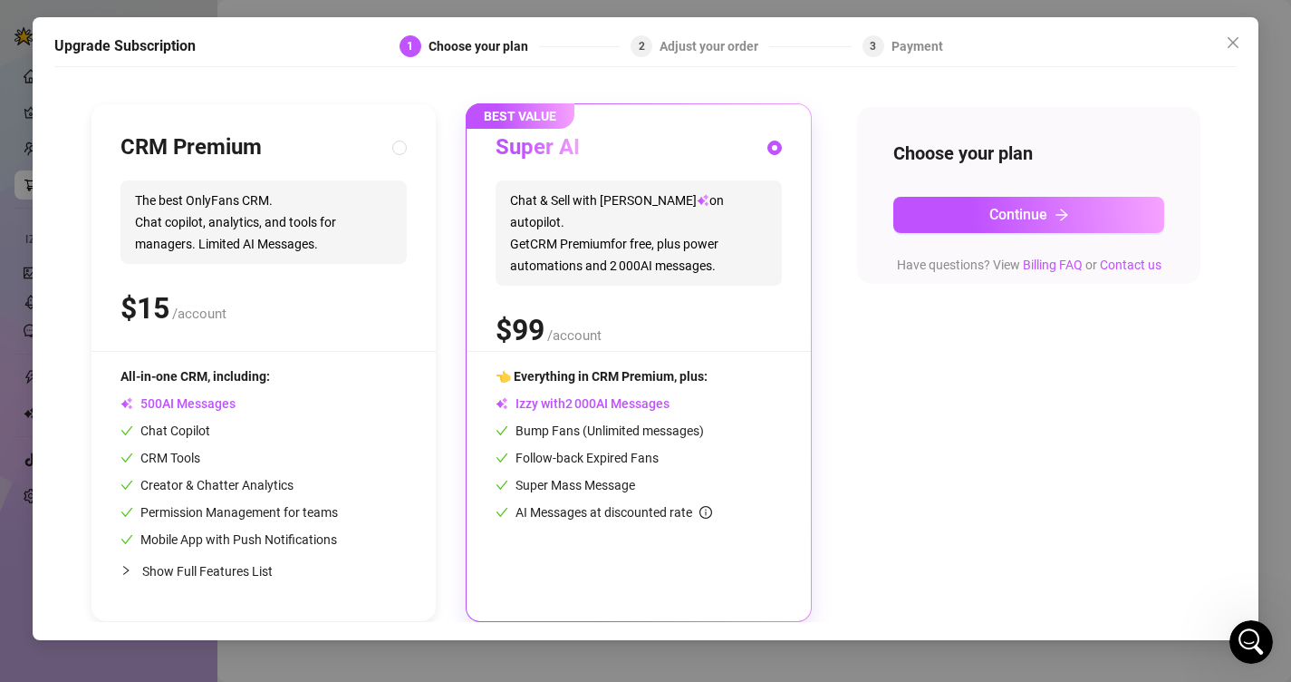
click at [297, 382] on div "All-in-one CRM, including:" at bounding box center [230, 376] width 218 height 20
radio input "true"
radio input "false"
click at [677, 224] on span "Chat & Sell with Izzy on autopilot. Get CRM Premium for free, plus power automa…" at bounding box center [639, 232] width 286 height 105
radio input "false"
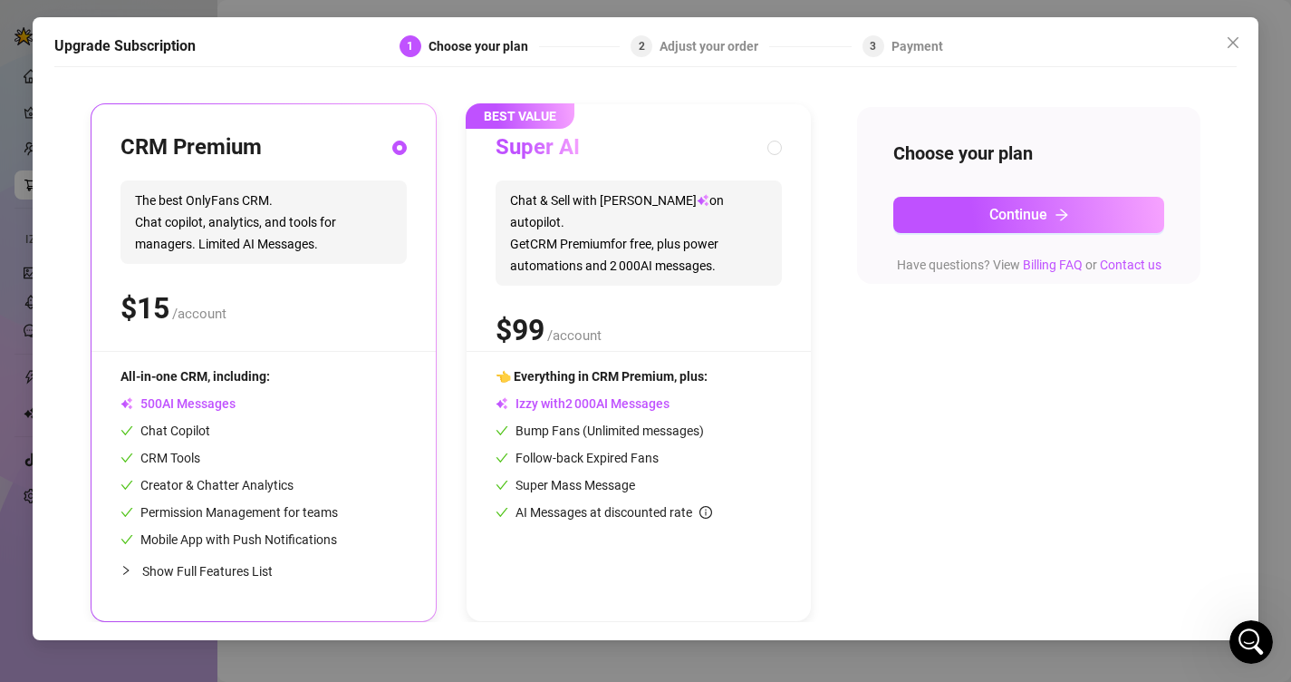
radio input "true"
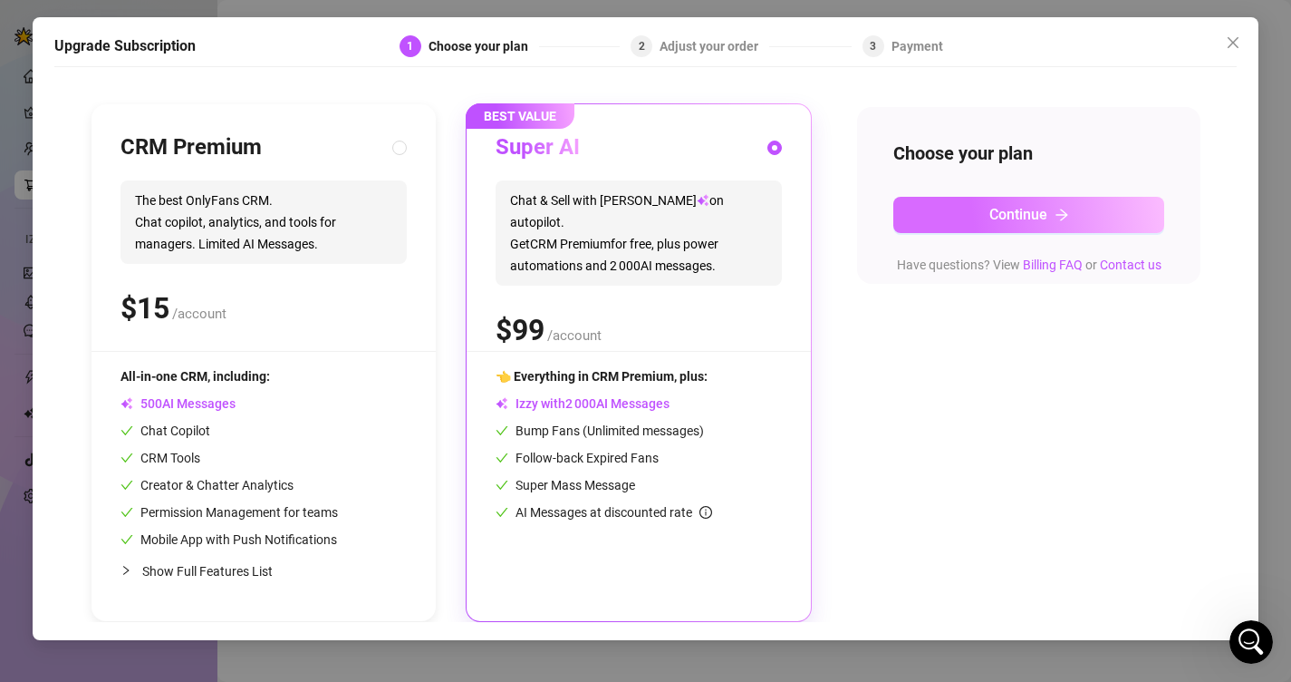
click at [961, 203] on button "Continue" at bounding box center [1030, 215] width 272 height 36
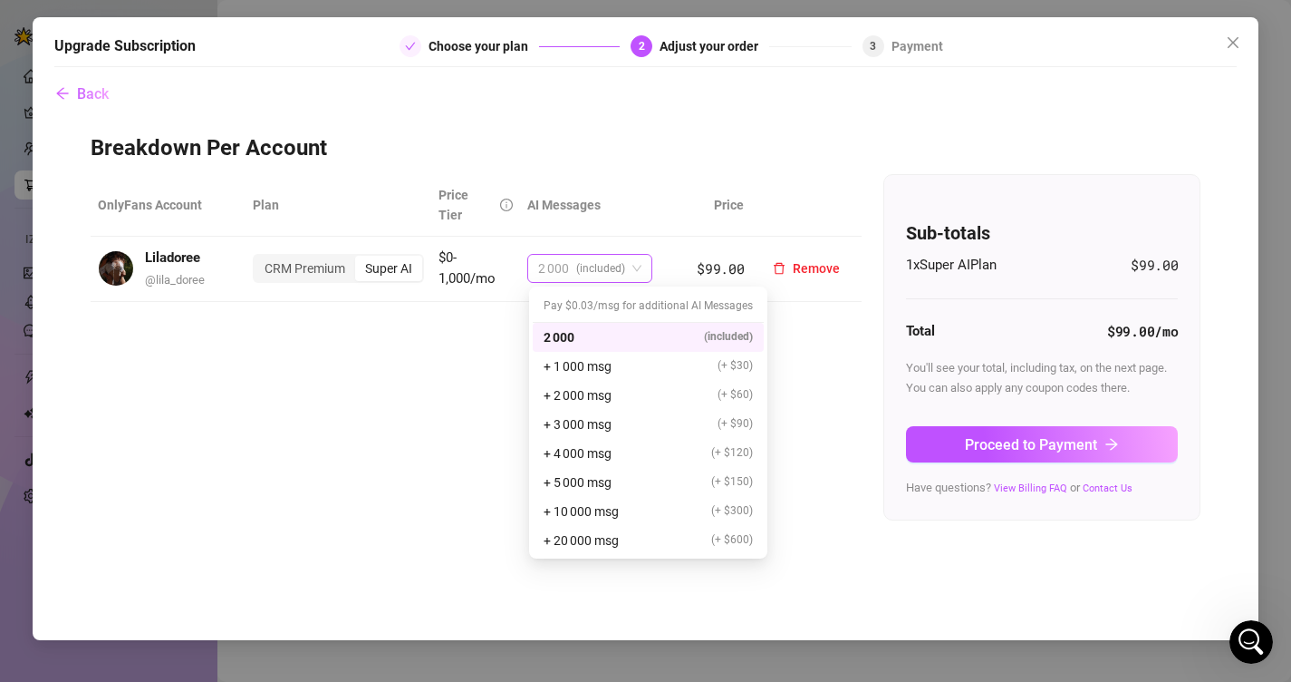
click at [603, 256] on span "(included)" at bounding box center [600, 268] width 49 height 27
click at [612, 341] on div "2 000 (included)" at bounding box center [648, 337] width 209 height 20
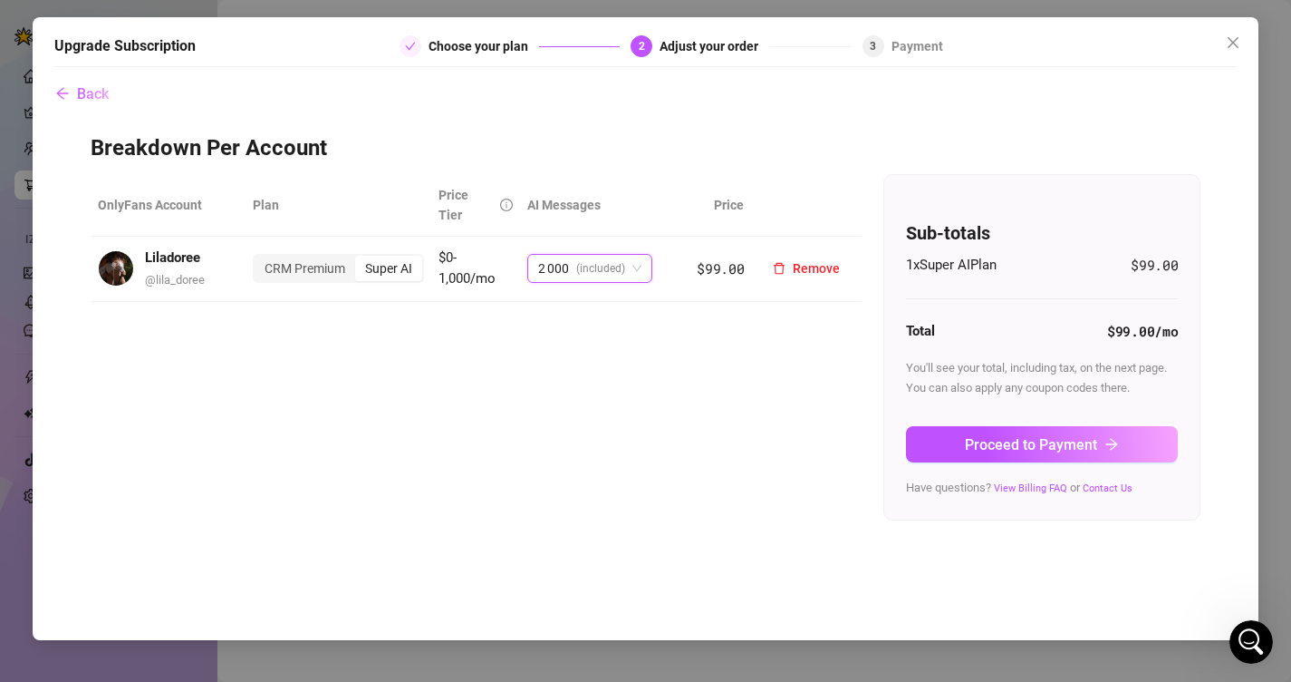
click at [393, 272] on div "Super AI" at bounding box center [388, 268] width 67 height 25
click at [360, 258] on input "Super AI" at bounding box center [360, 258] width 0 height 0
click at [393, 272] on div "Super AI" at bounding box center [388, 268] width 67 height 25
click at [360, 258] on input "Super AI" at bounding box center [360, 258] width 0 height 0
click at [342, 269] on div "CRM Premium" at bounding box center [305, 268] width 101 height 25
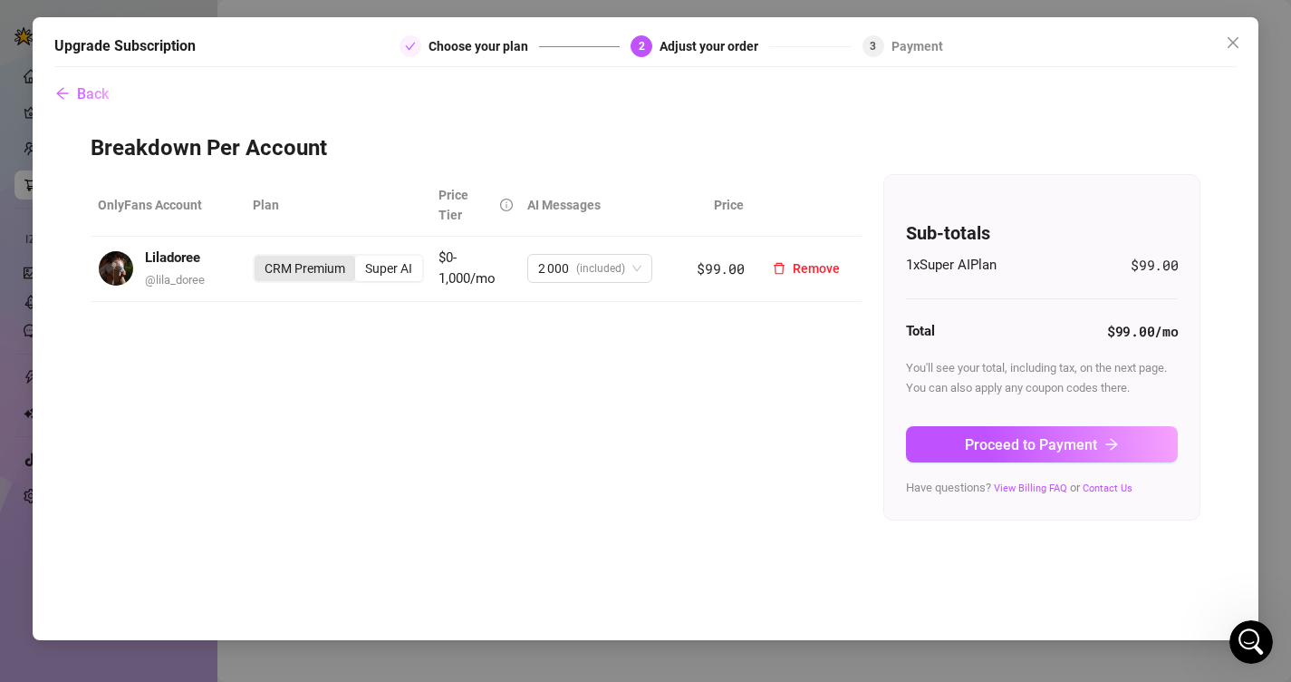
click at [259, 258] on input "CRM Premium" at bounding box center [259, 258] width 0 height 0
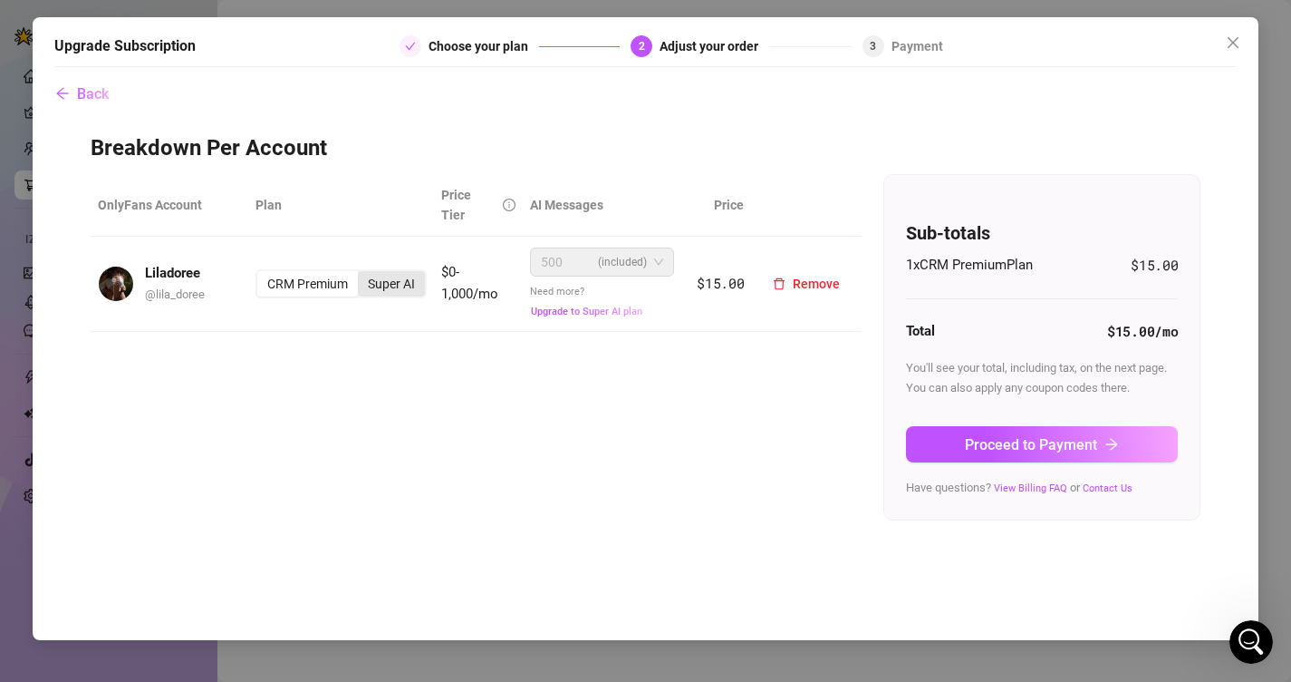
click at [381, 287] on div "Super AI" at bounding box center [391, 283] width 67 height 25
click at [363, 274] on input "Super AI" at bounding box center [363, 274] width 0 height 0
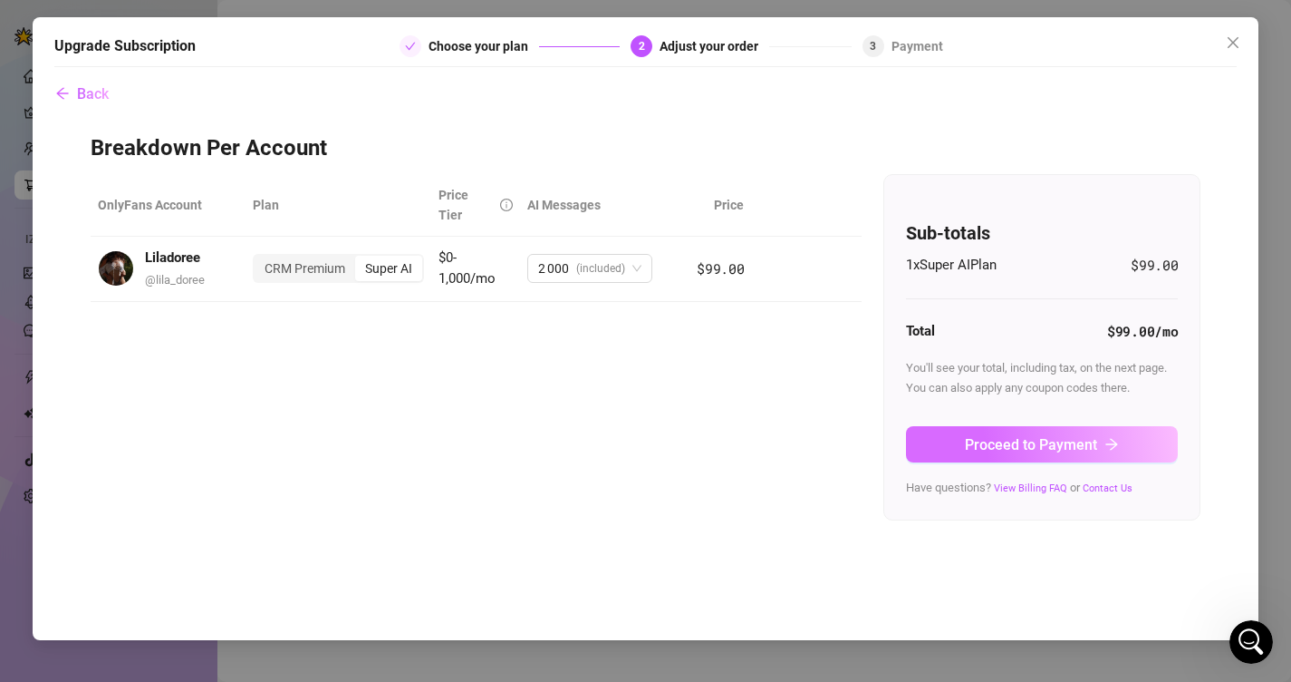
click at [1001, 460] on button "Proceed to Payment" at bounding box center [1042, 444] width 272 height 36
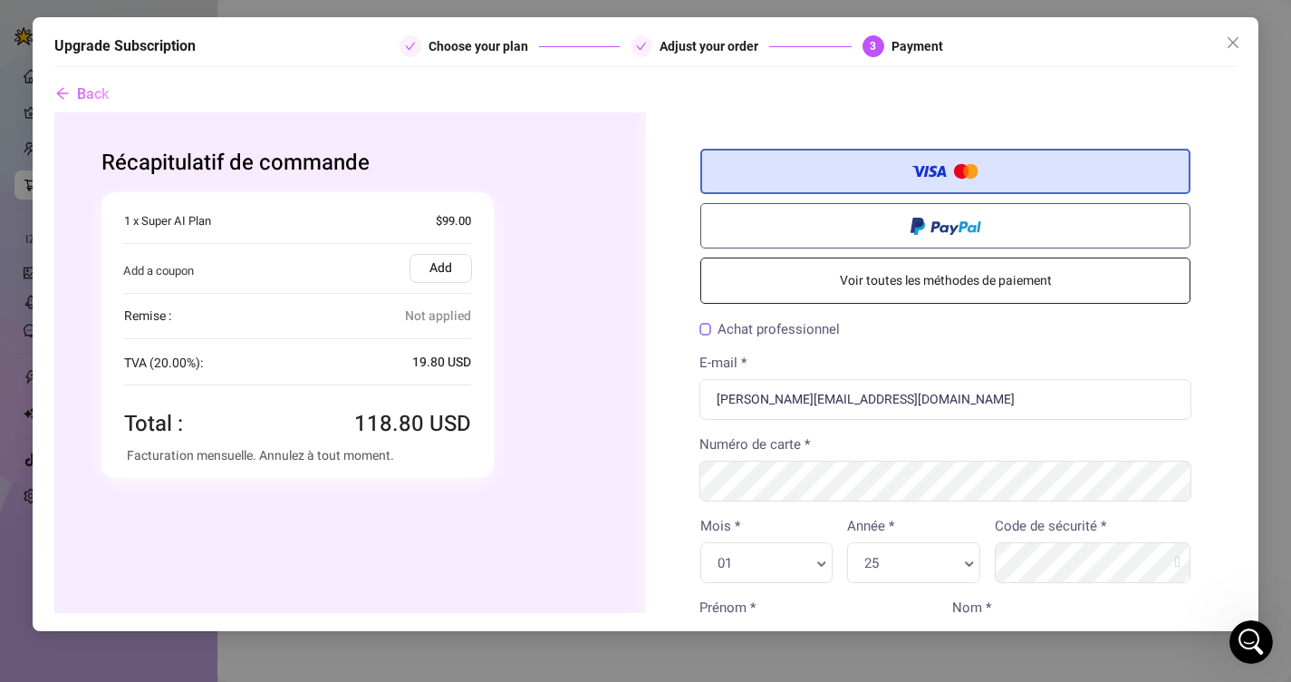
click at [439, 268] on label "Add" at bounding box center [440, 267] width 63 height 29
click at [53, 111] on input "Add" at bounding box center [53, 111] width 0 height 0
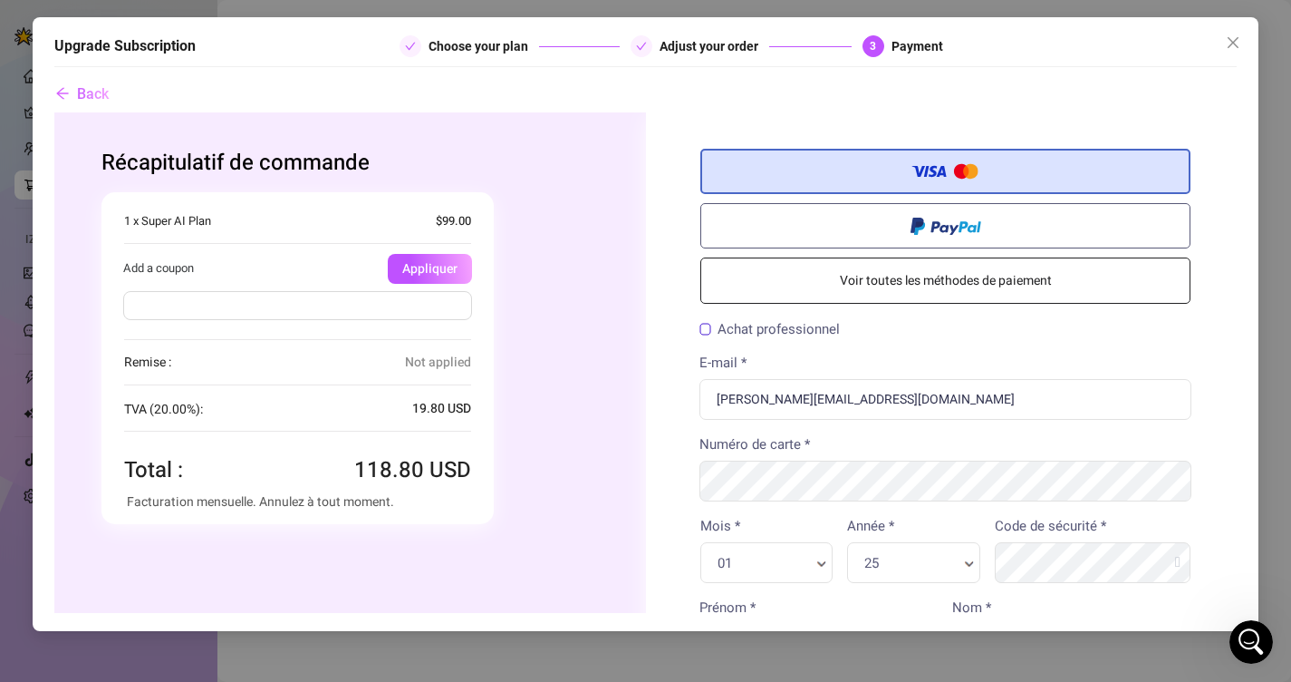
click at [408, 303] on input "text" at bounding box center [296, 304] width 349 height 29
paste input "PIPPIT45OFF"
type input "PIPPIT45OFF"
click at [422, 272] on button "Appliquer" at bounding box center [429, 268] width 84 height 30
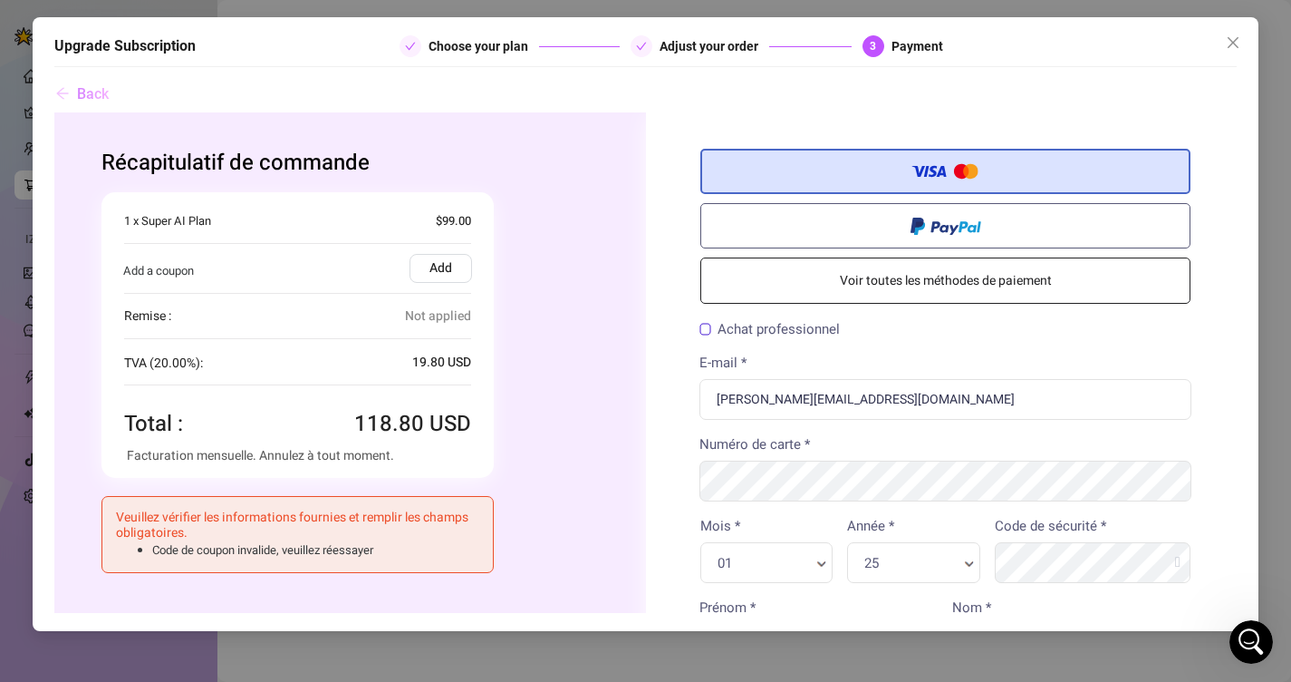
click at [92, 97] on span "Back" at bounding box center [93, 93] width 32 height 17
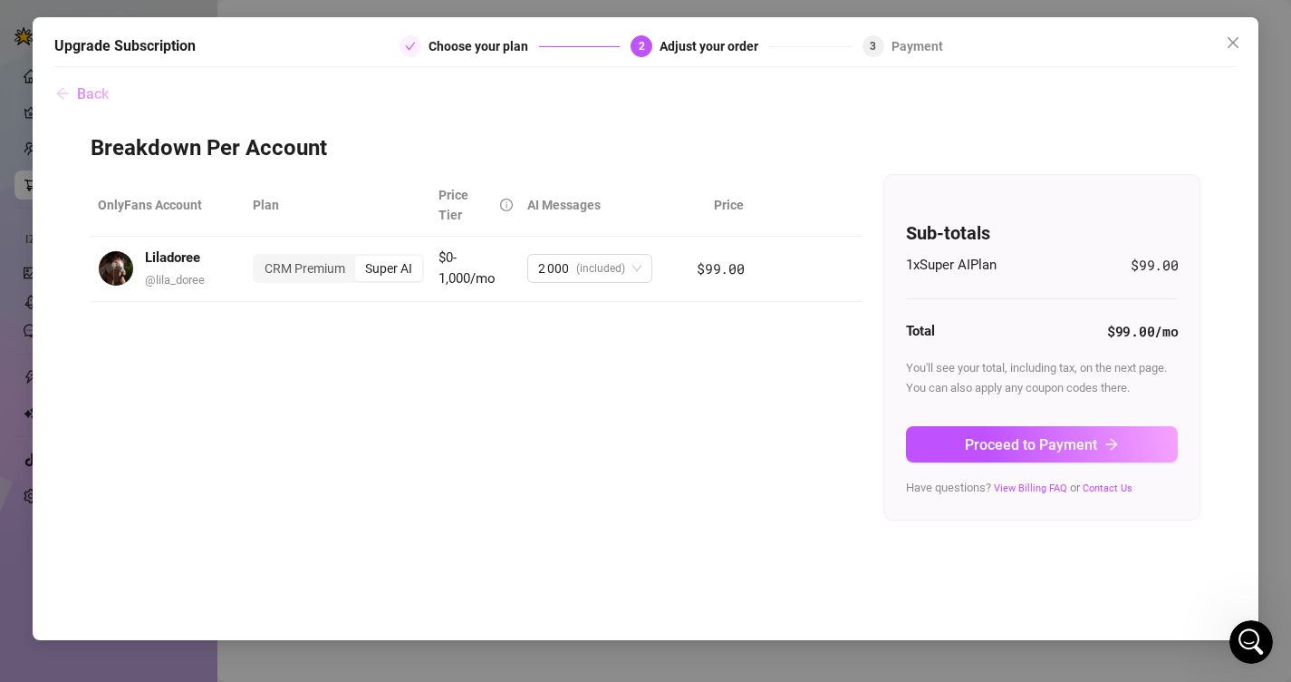
click at [92, 97] on span "Back" at bounding box center [93, 93] width 32 height 17
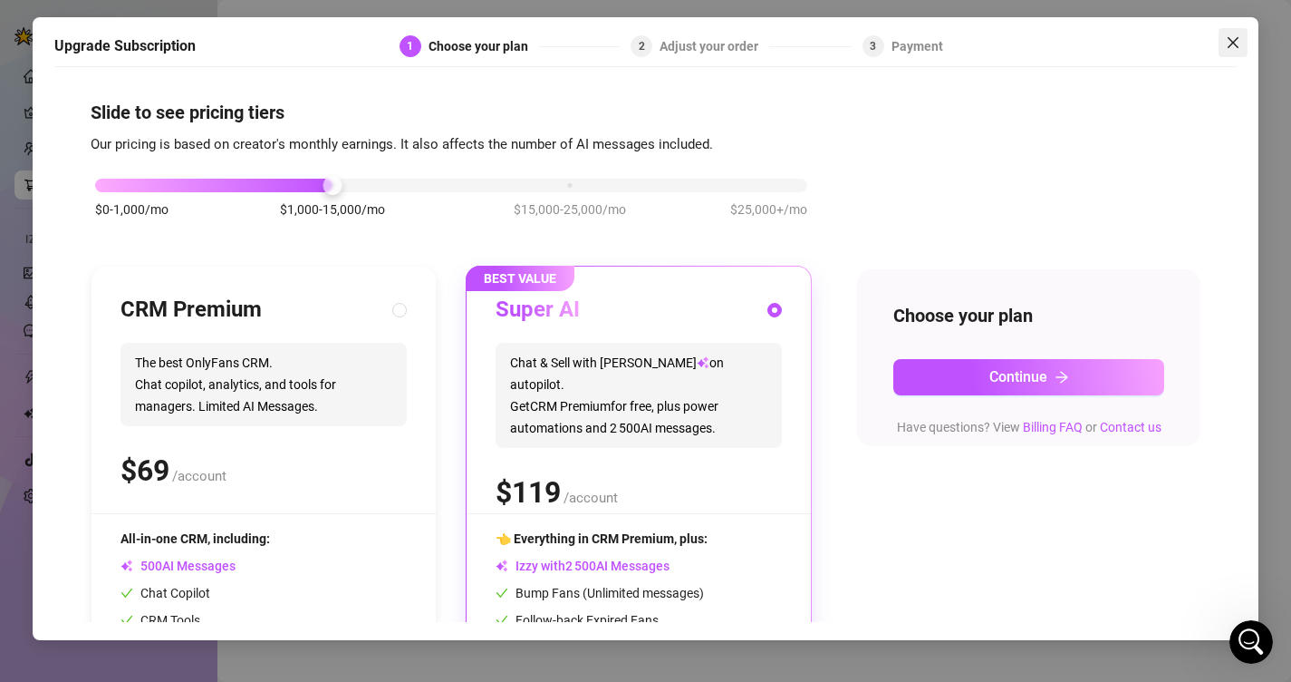
click at [1237, 38] on icon "close" at bounding box center [1233, 42] width 11 height 11
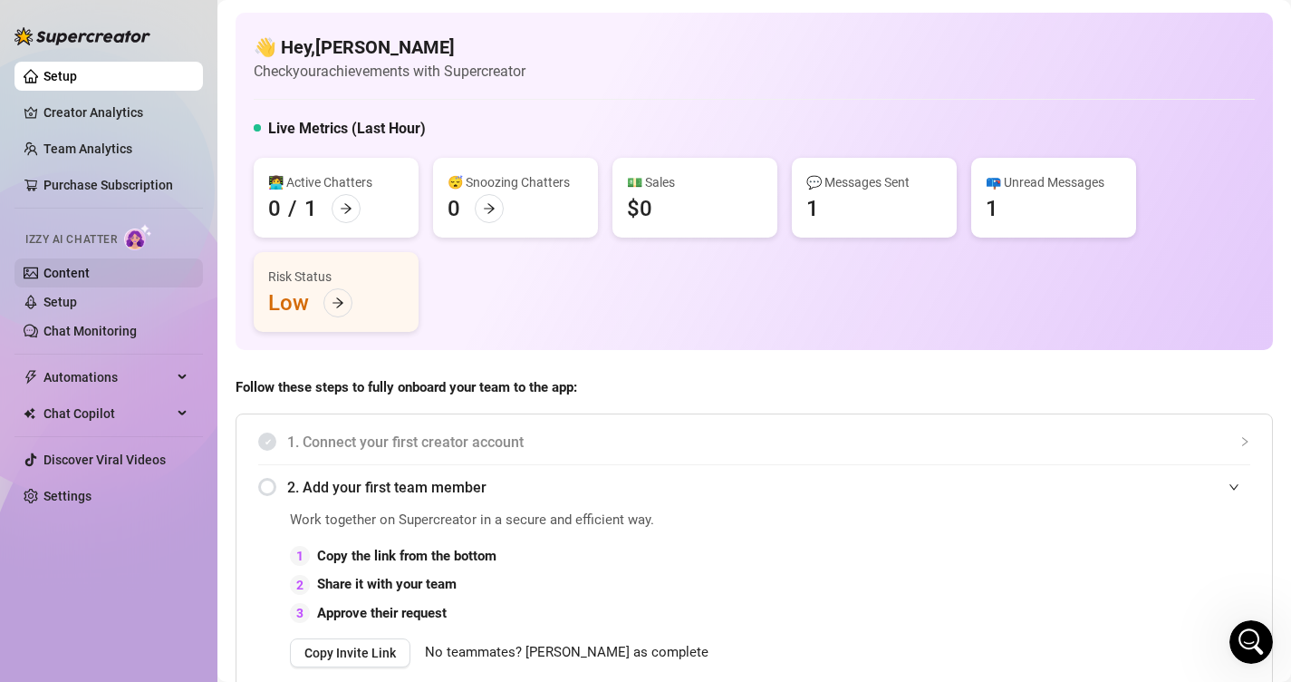
click at [74, 276] on link "Content" at bounding box center [67, 273] width 46 height 15
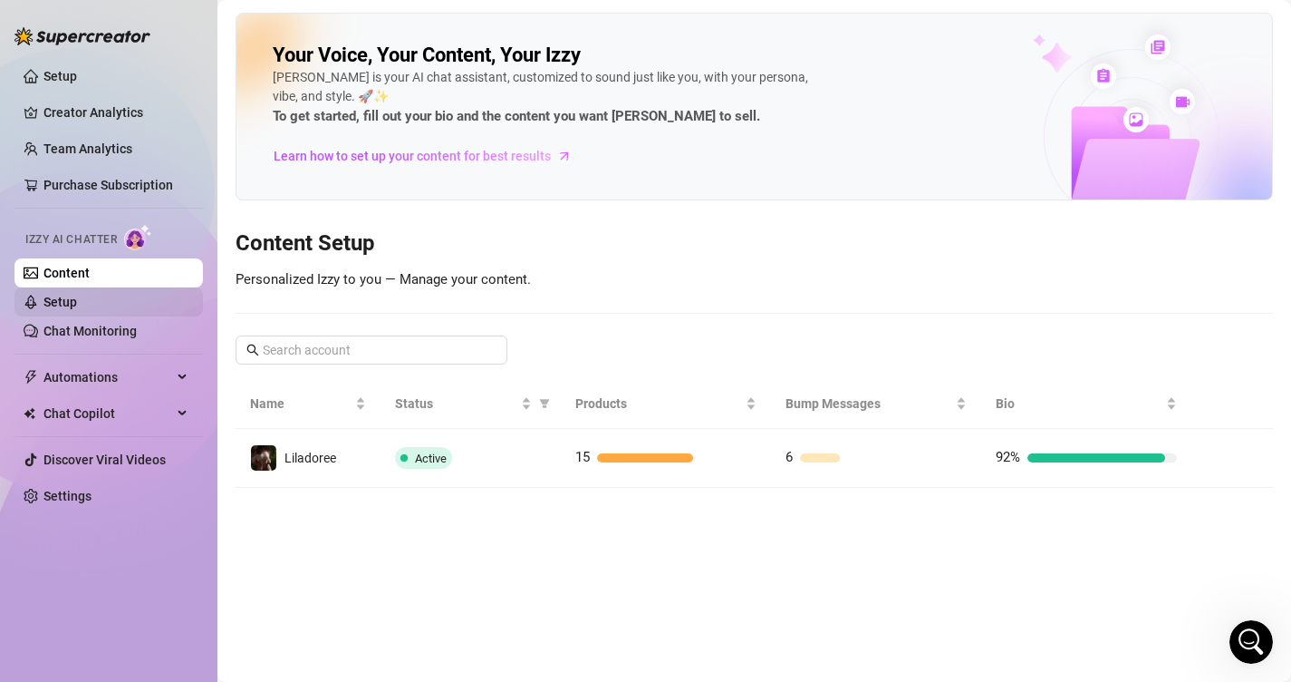
click at [77, 304] on link "Setup" at bounding box center [61, 302] width 34 height 15
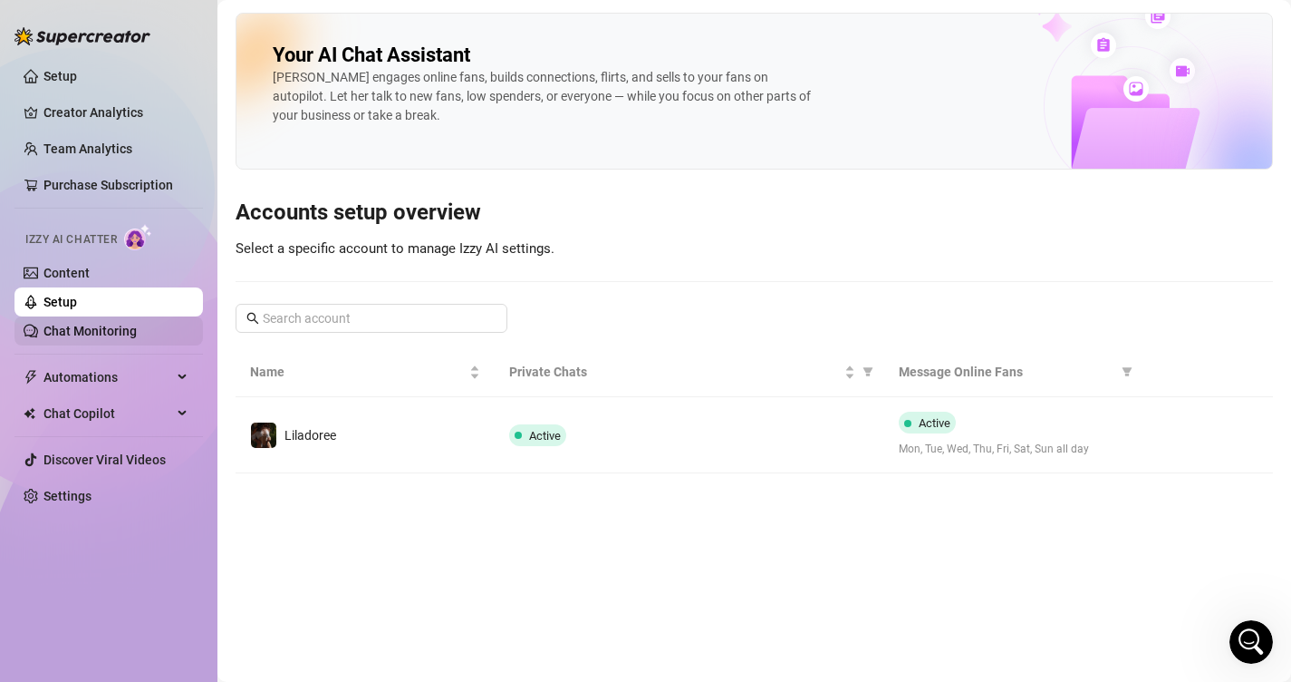
click at [132, 338] on link "Chat Monitoring" at bounding box center [90, 331] width 93 height 15
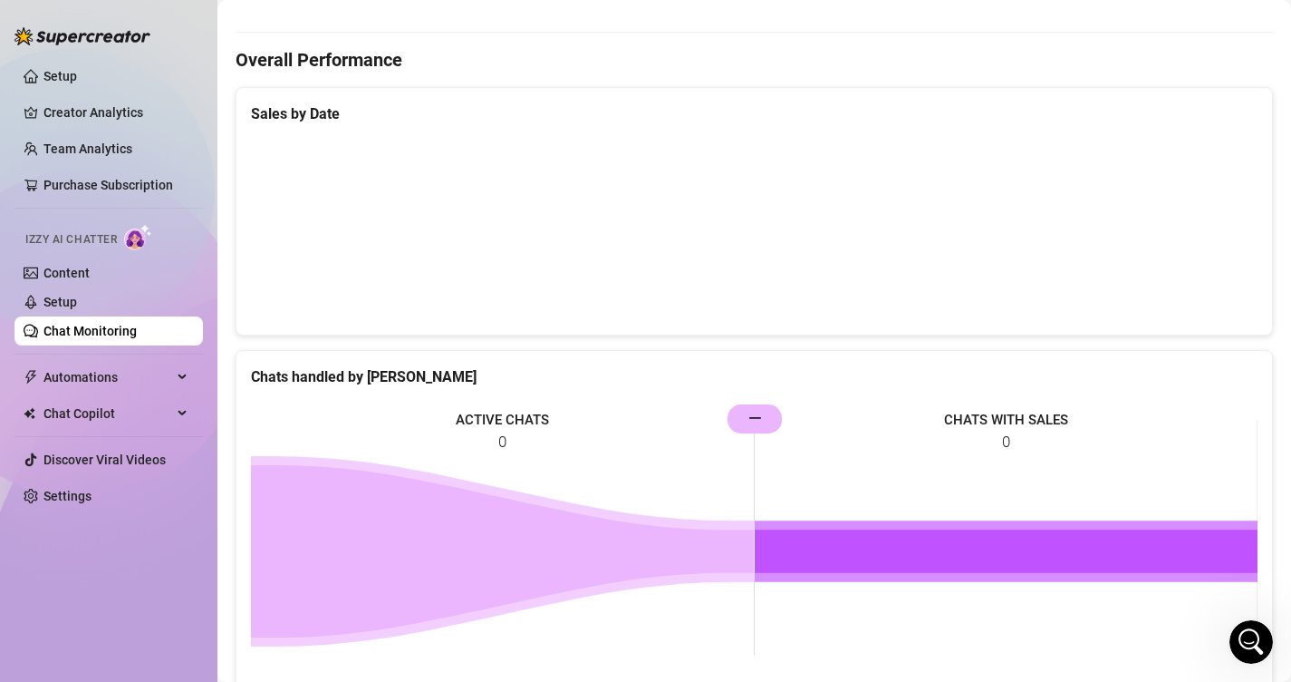
scroll to position [483, 0]
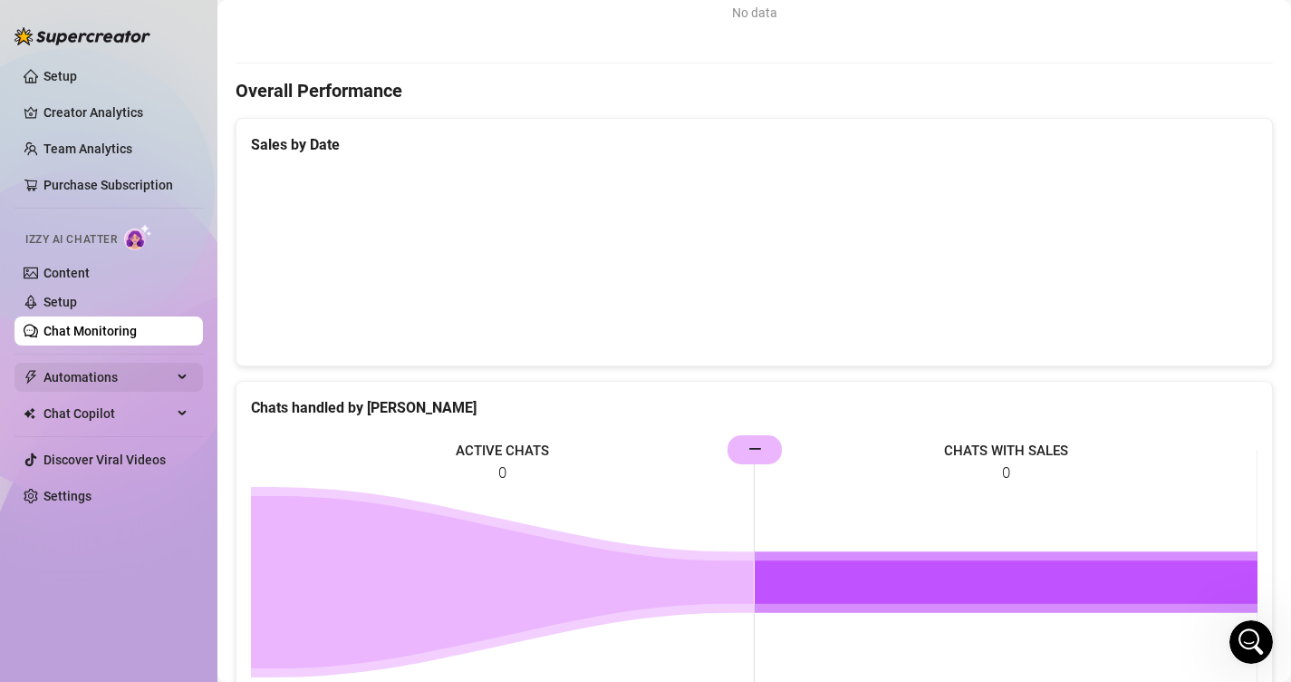
click at [132, 374] on span "Automations" at bounding box center [108, 377] width 129 height 29
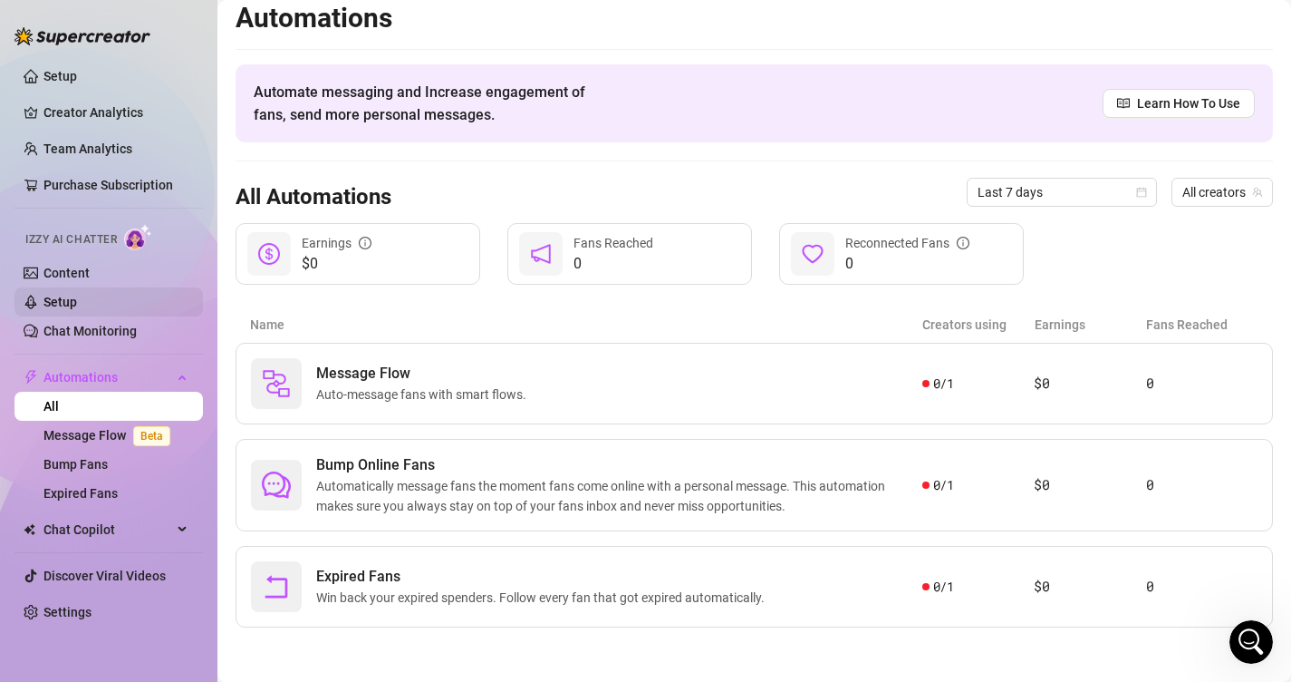
click at [77, 300] on link "Setup" at bounding box center [61, 302] width 34 height 15
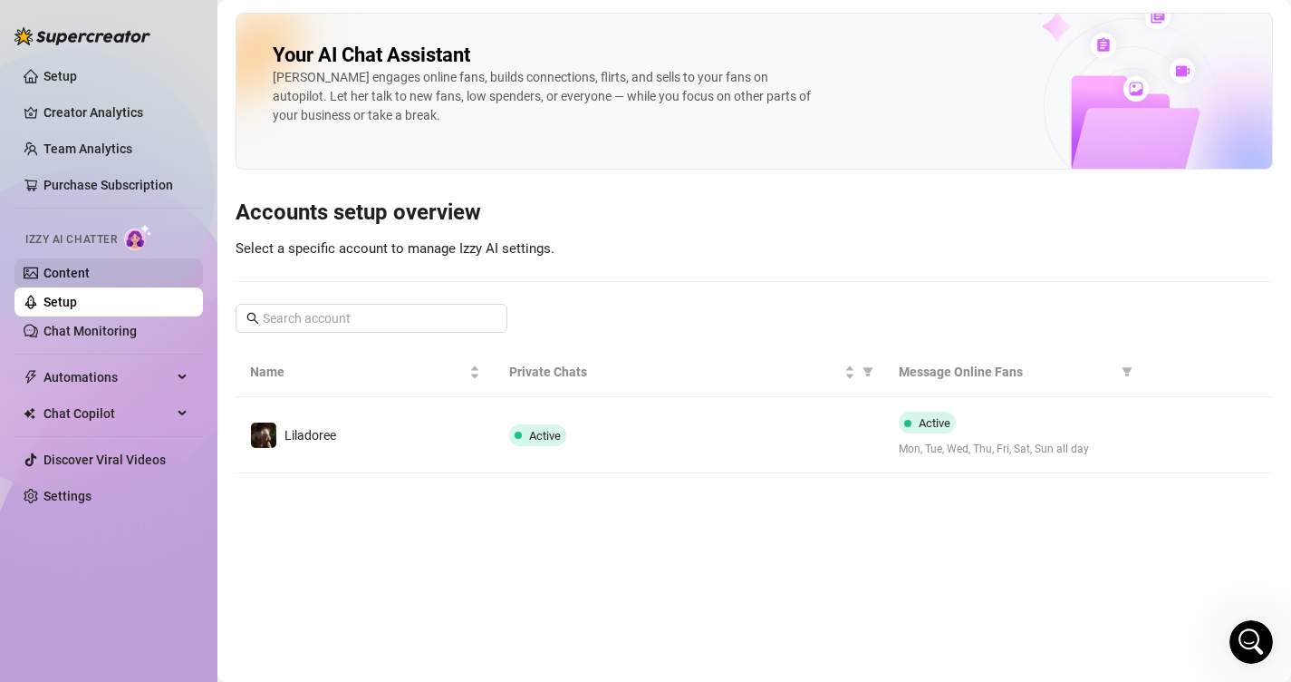
click at [90, 280] on link "Content" at bounding box center [67, 273] width 46 height 15
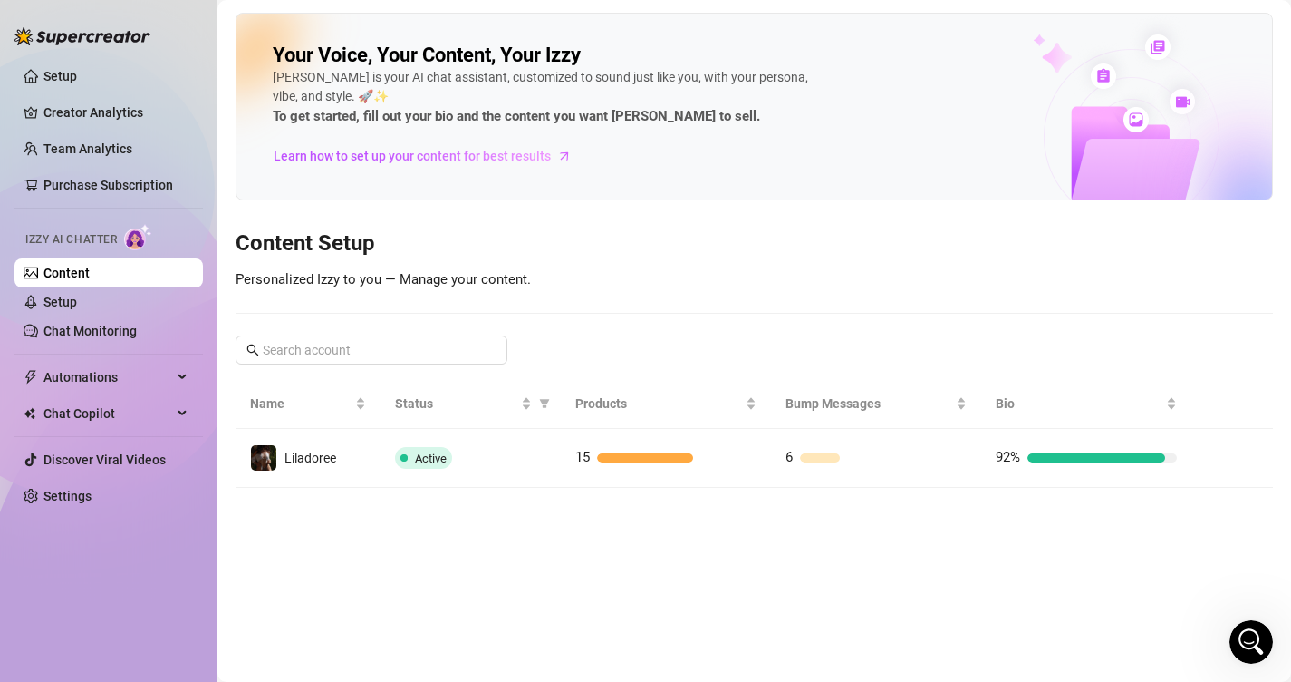
click at [125, 392] on ul "Setup Creator Analytics Team Analytics Purchase Subscription Izzy AI Chatter Co…" at bounding box center [109, 285] width 189 height 463
click at [125, 386] on span "Automations" at bounding box center [108, 377] width 129 height 29
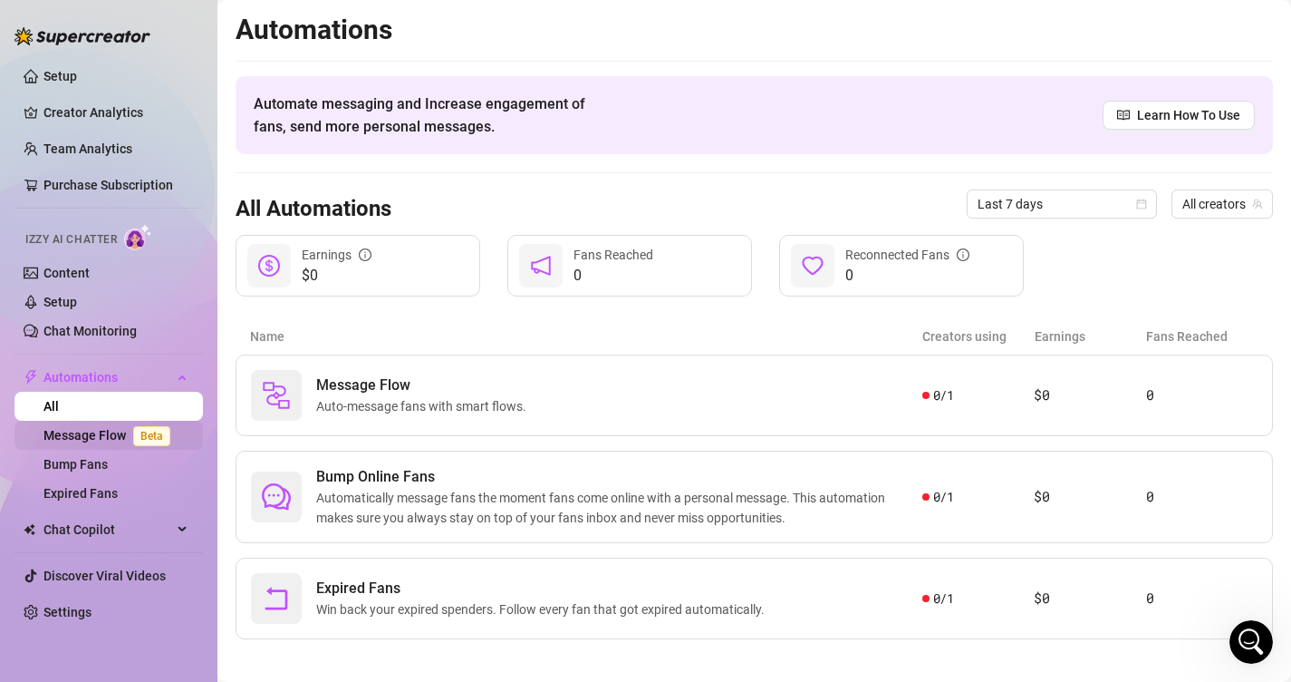
click at [127, 432] on link "Message Flow Beta" at bounding box center [111, 435] width 134 height 15
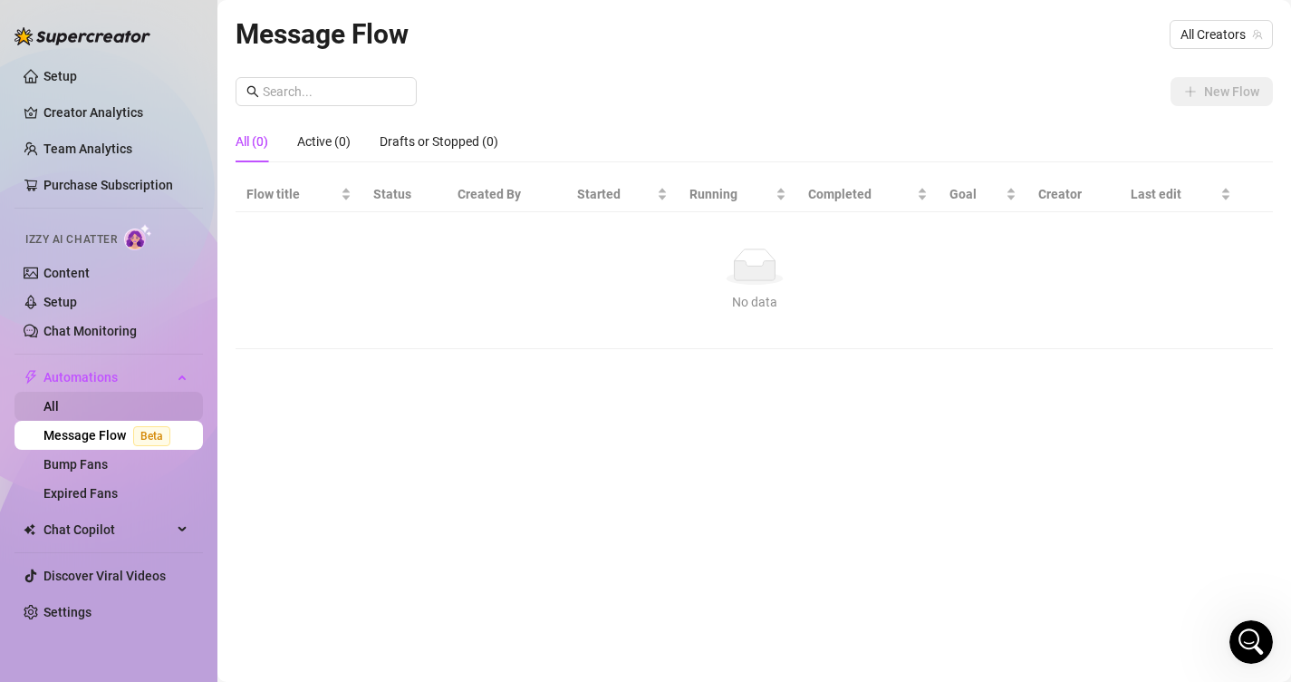
click at [59, 413] on link "All" at bounding box center [51, 406] width 15 height 15
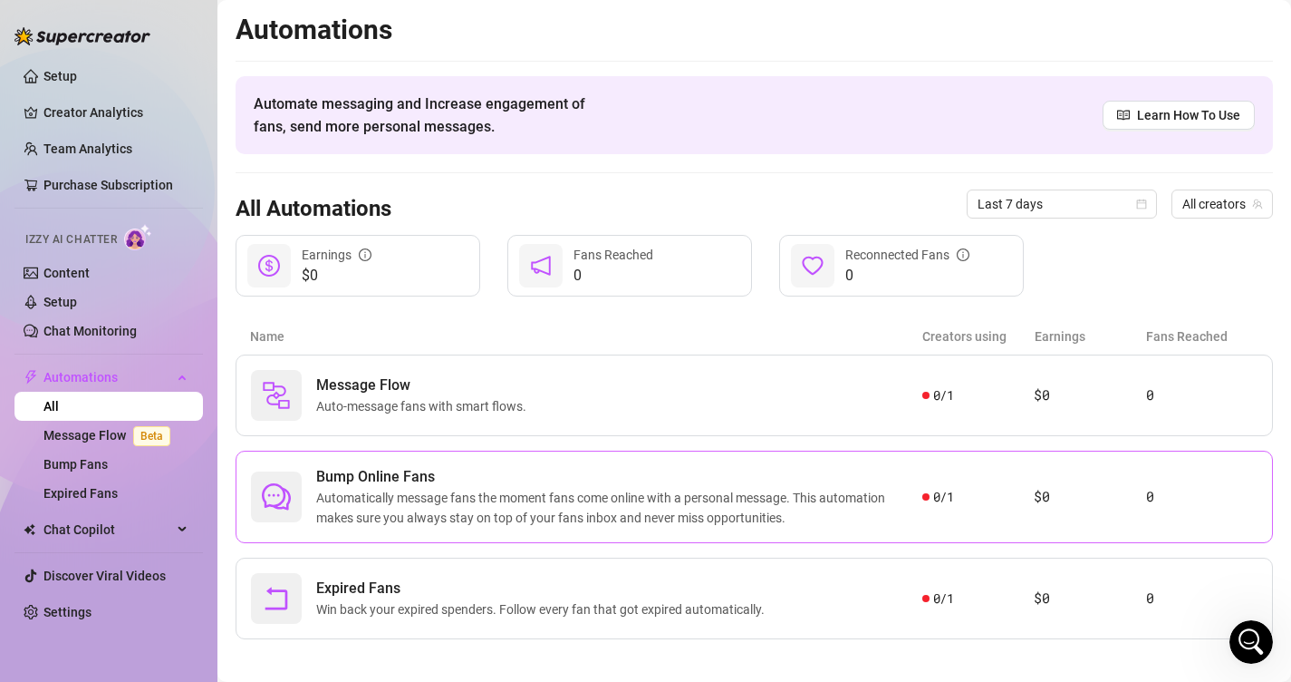
scroll to position [12, 0]
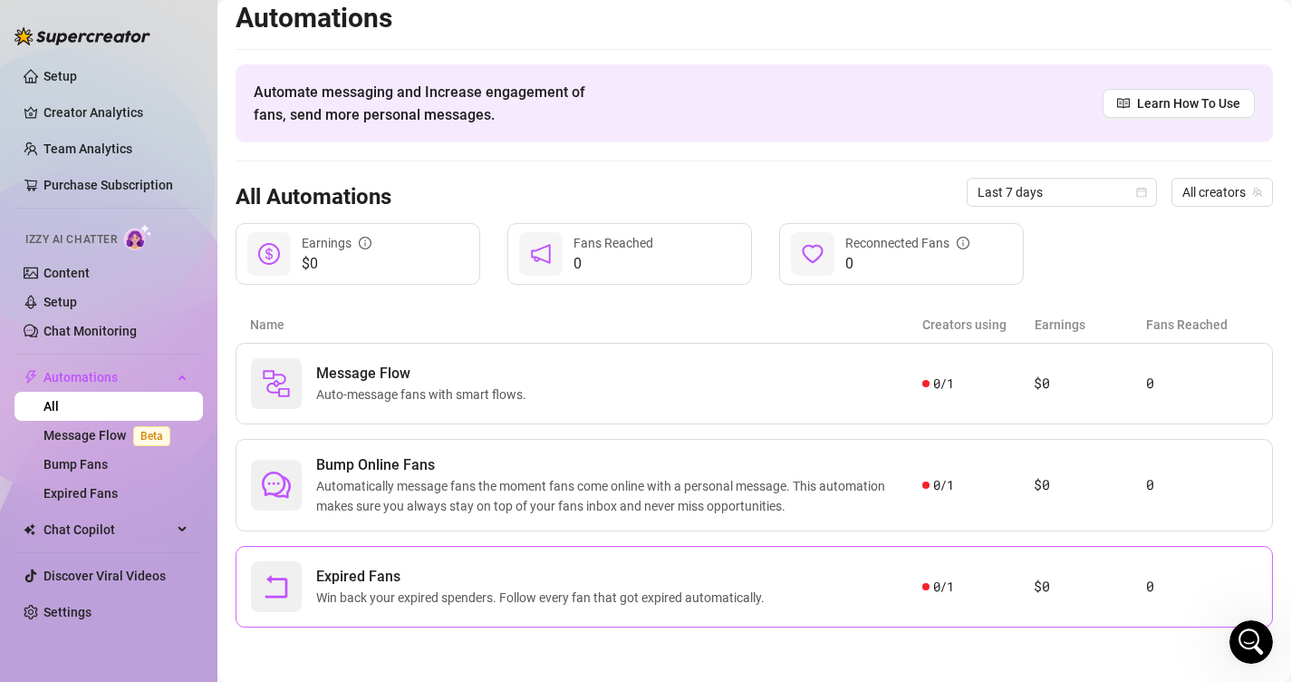
click at [573, 581] on span "Expired Fans" at bounding box center [544, 577] width 456 height 22
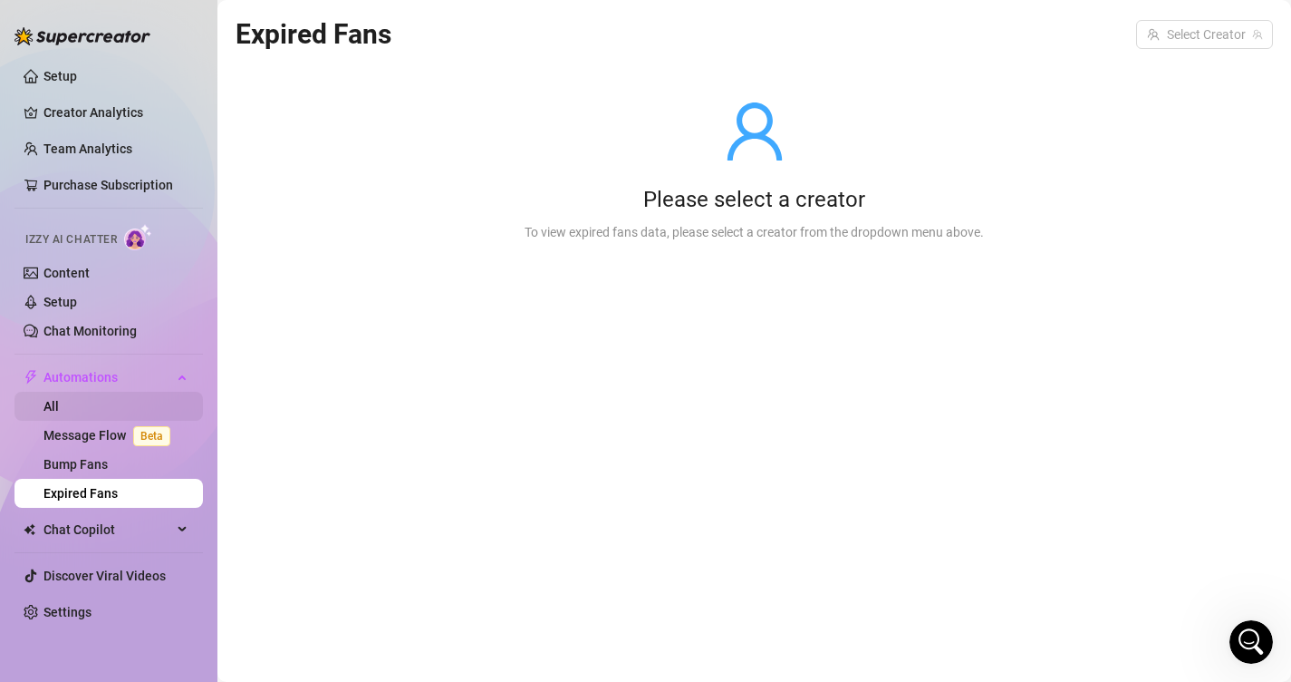
click at [59, 404] on link "All" at bounding box center [51, 406] width 15 height 15
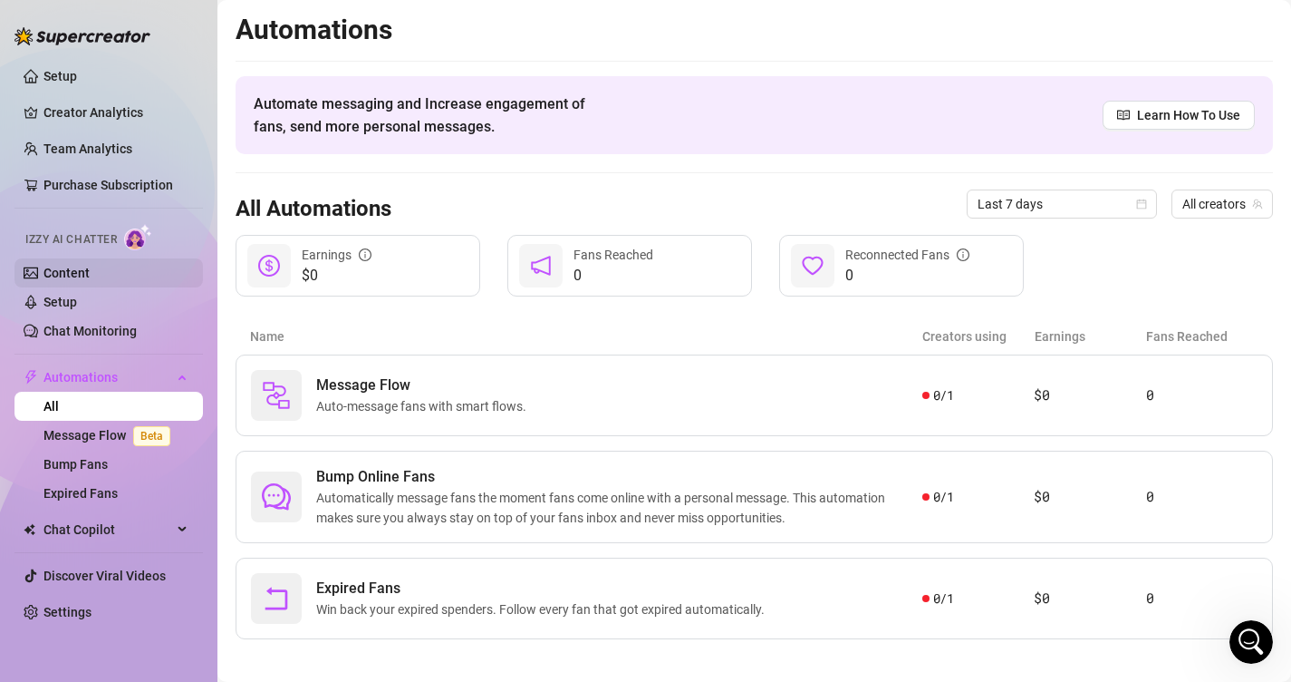
click at [90, 274] on link "Content" at bounding box center [67, 273] width 46 height 15
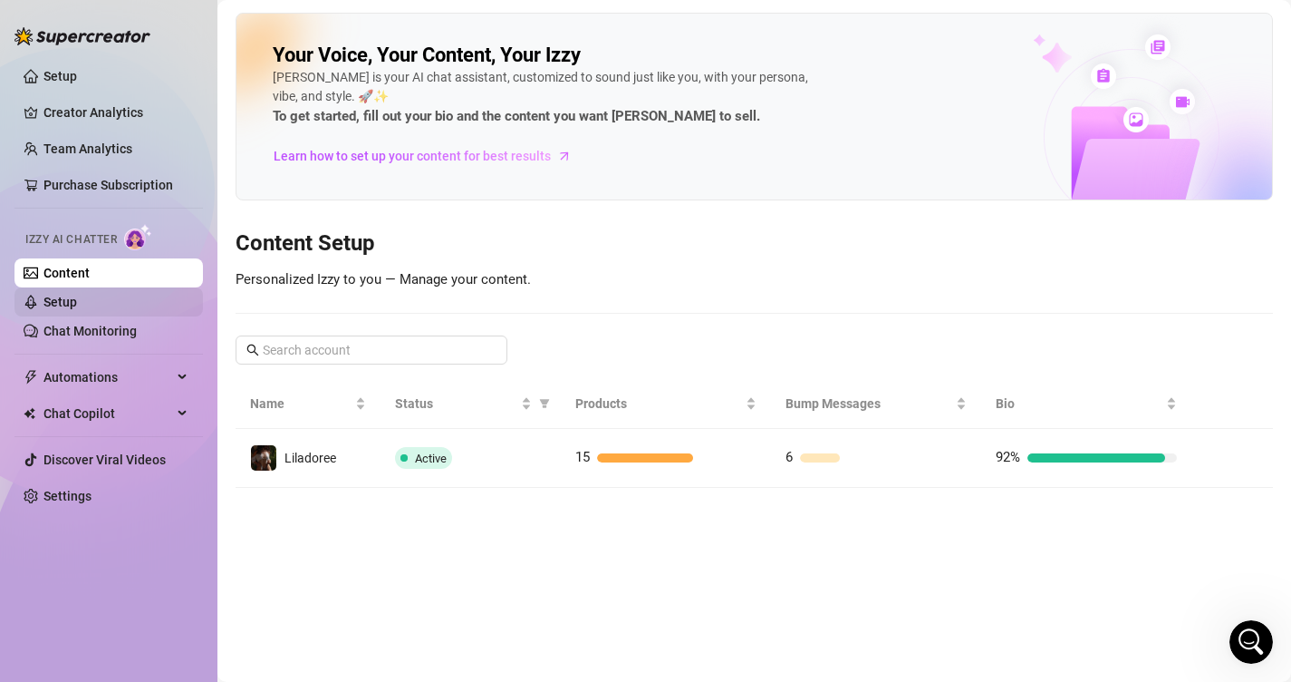
click at [77, 302] on link "Setup" at bounding box center [61, 302] width 34 height 15
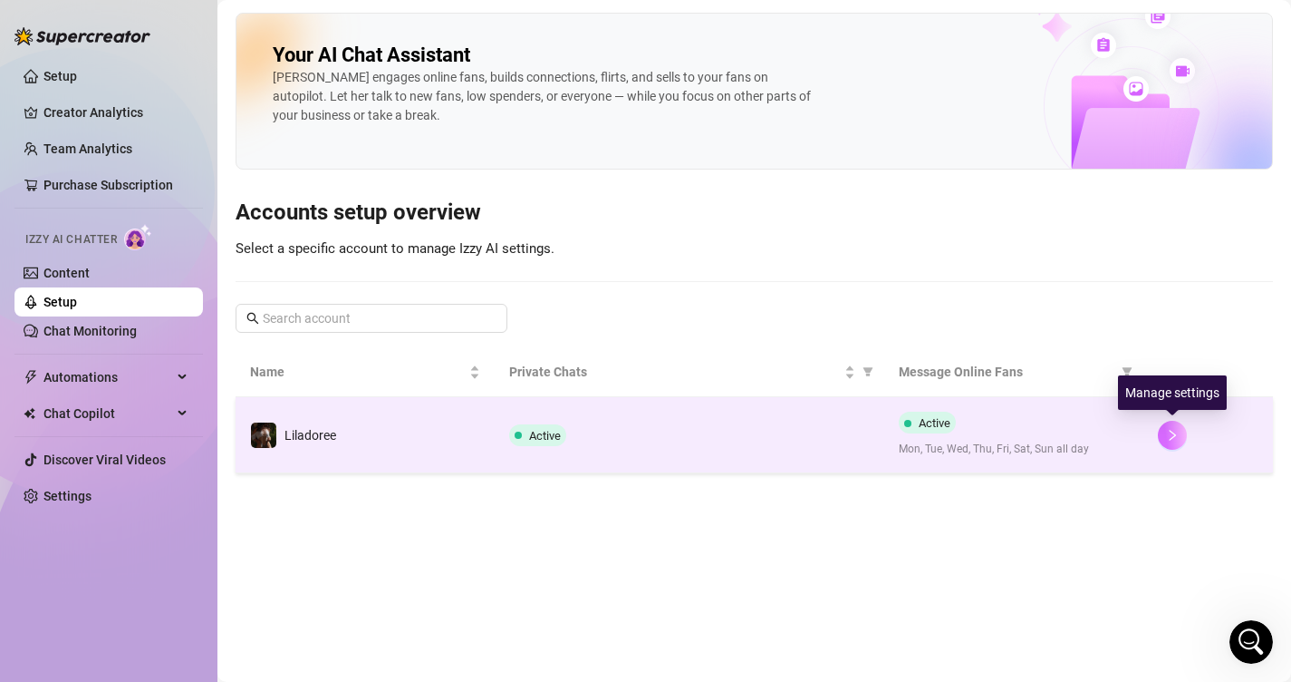
click at [1166, 440] on icon "right" at bounding box center [1172, 435] width 13 height 13
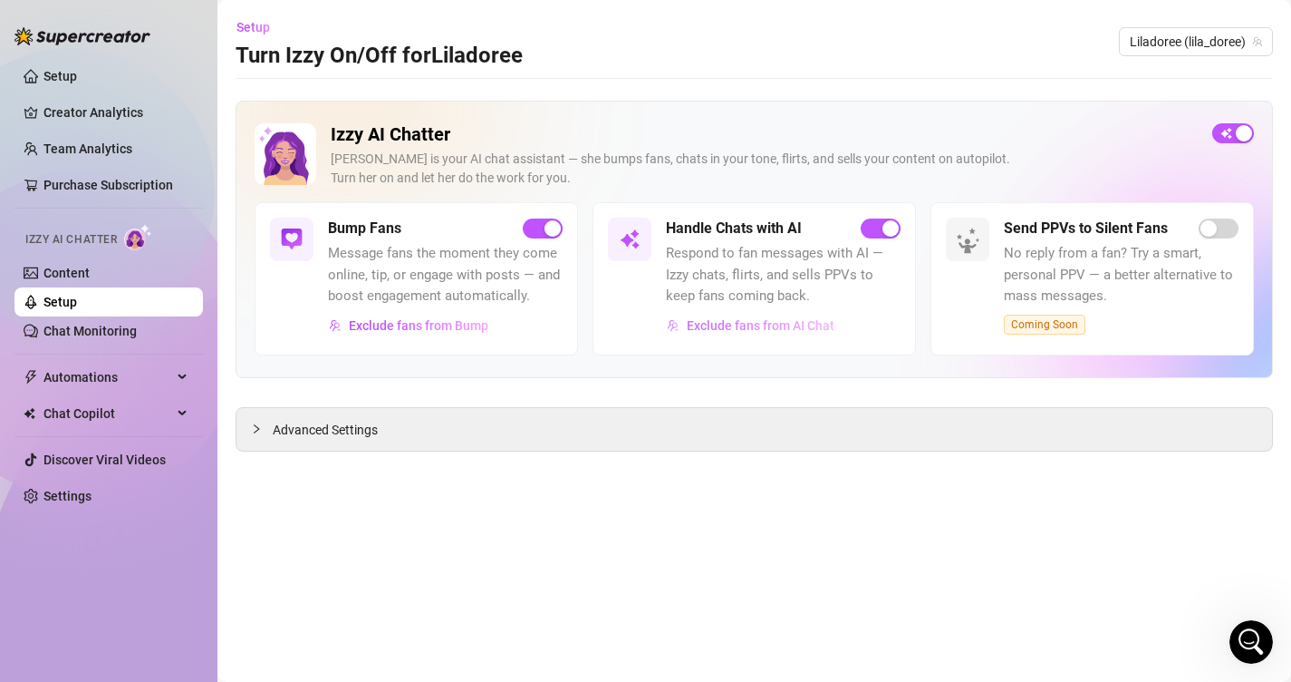
click at [816, 329] on span "Exclude fans from AI Chat" at bounding box center [761, 325] width 148 height 15
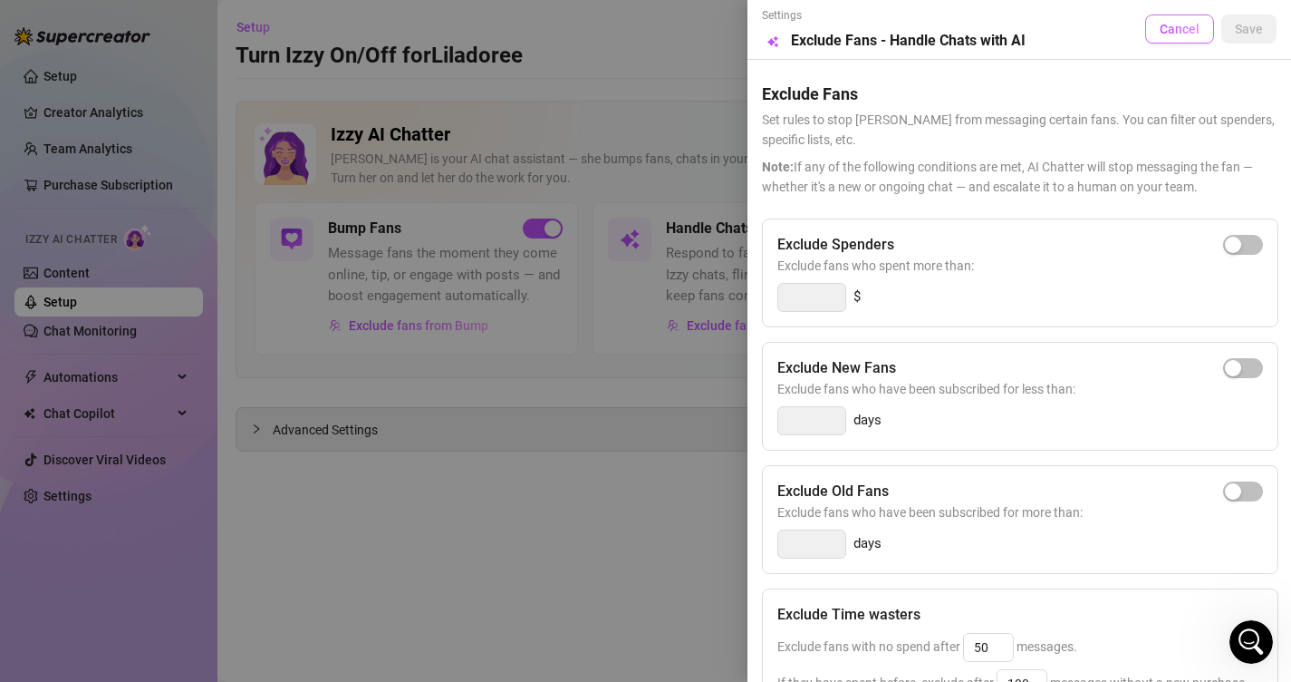
click at [1185, 40] on button "Cancel" at bounding box center [1180, 29] width 69 height 29
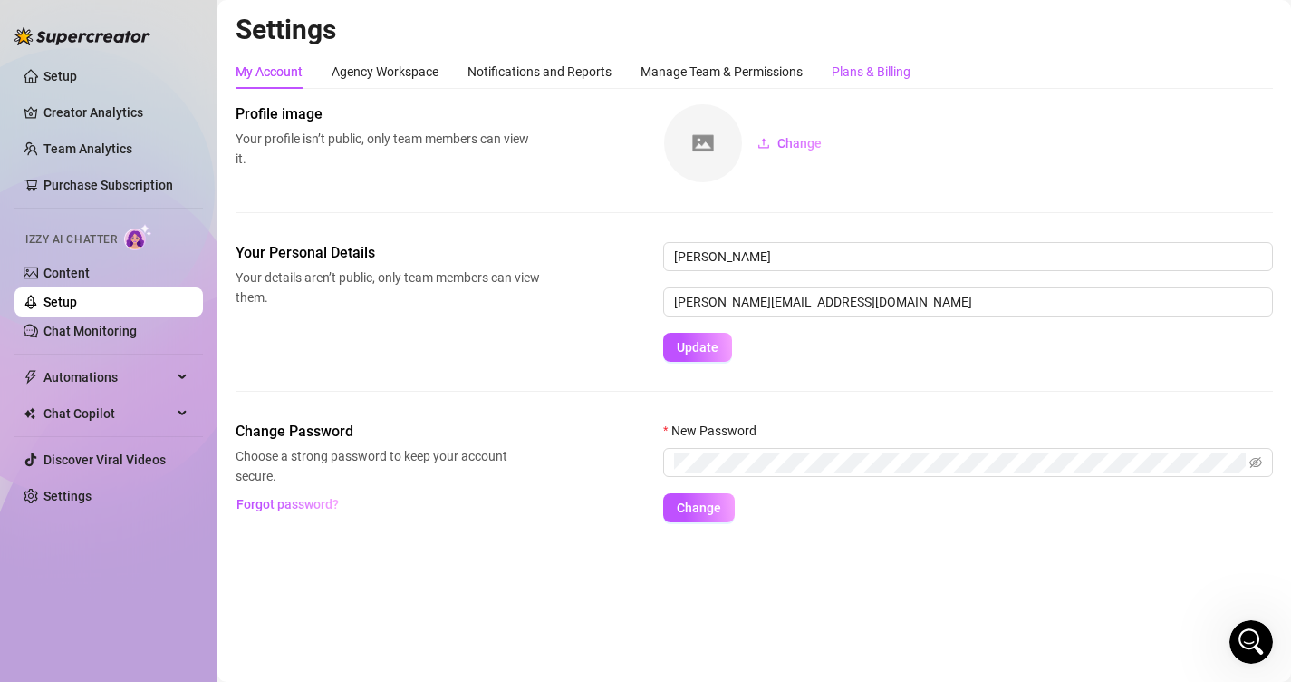
click at [882, 71] on div "Plans & Billing" at bounding box center [871, 72] width 79 height 20
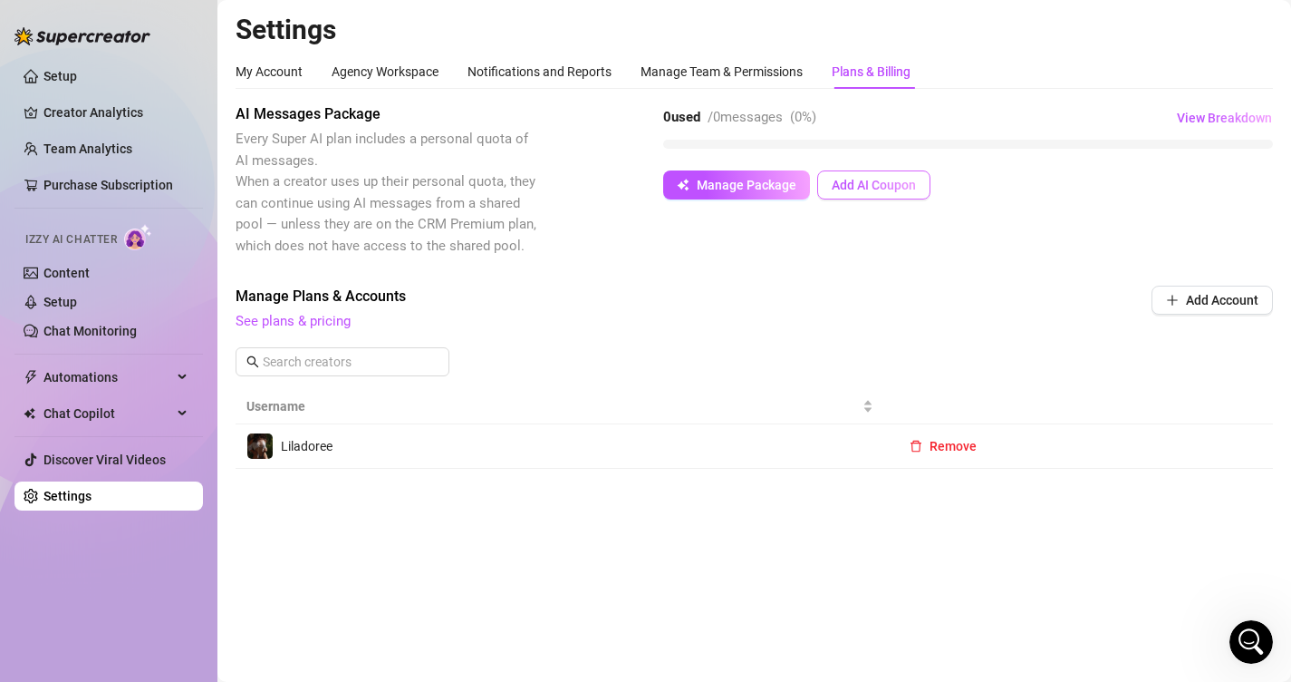
click at [906, 193] on button "Add AI Coupon" at bounding box center [873, 184] width 113 height 29
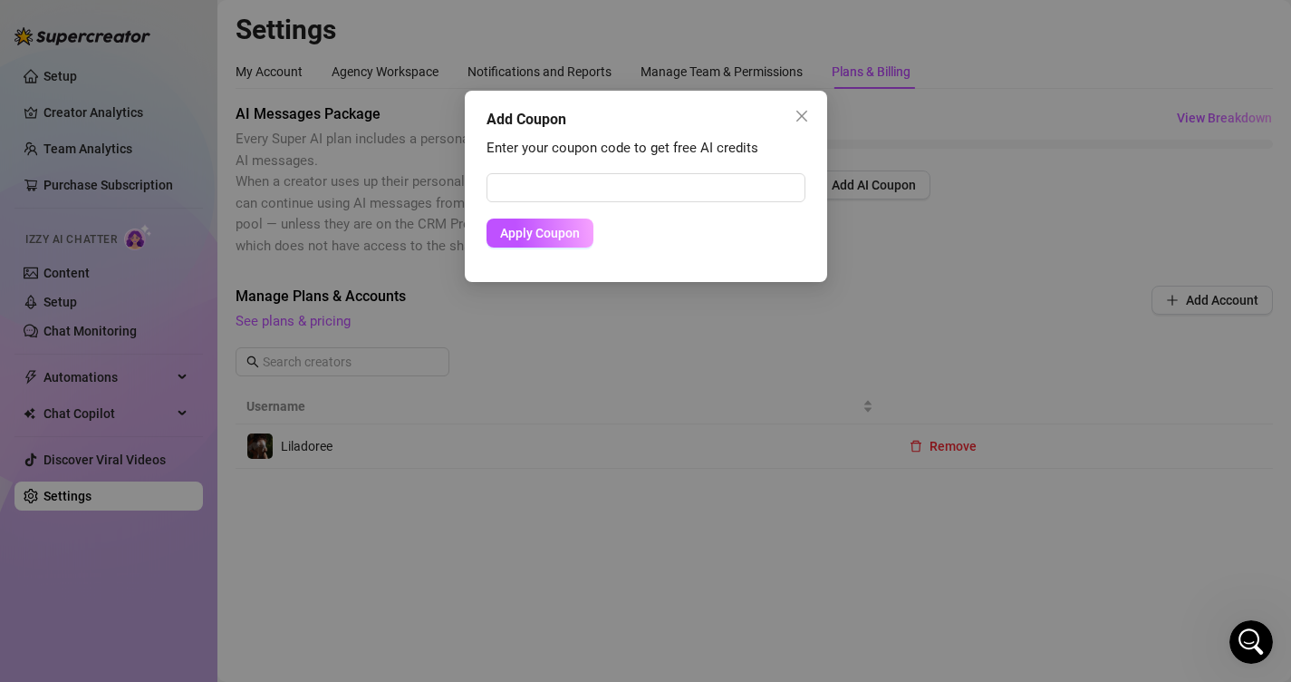
click at [747, 295] on div "Add Coupon Enter your coupon code to get free AI credits Apply Coupon" at bounding box center [645, 341] width 1291 height 682
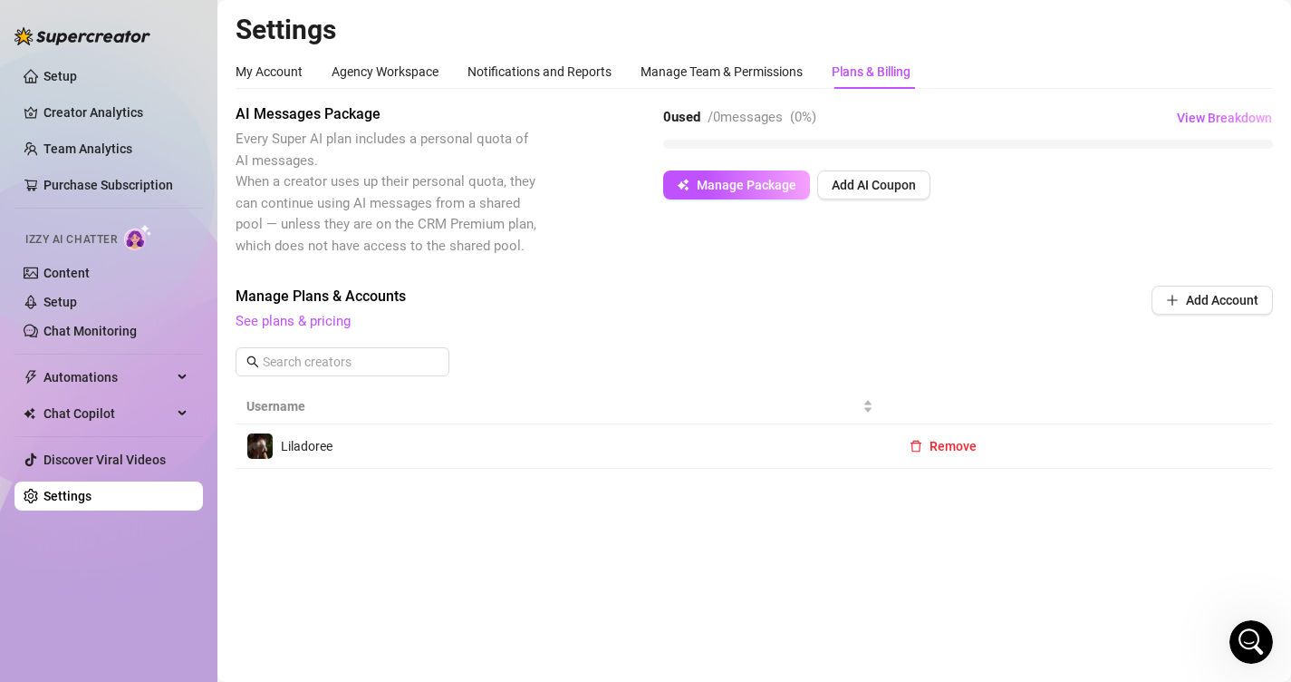
click at [271, 95] on div "My Account Agency Workspace Notifications and Reports Manage Team & Permissions…" at bounding box center [755, 261] width 1038 height 414
click at [264, 90] on div "My Account Agency Workspace Notifications and Reports Manage Team & Permissions…" at bounding box center [755, 261] width 1038 height 414
click at [252, 63] on div "My Account" at bounding box center [269, 72] width 67 height 20
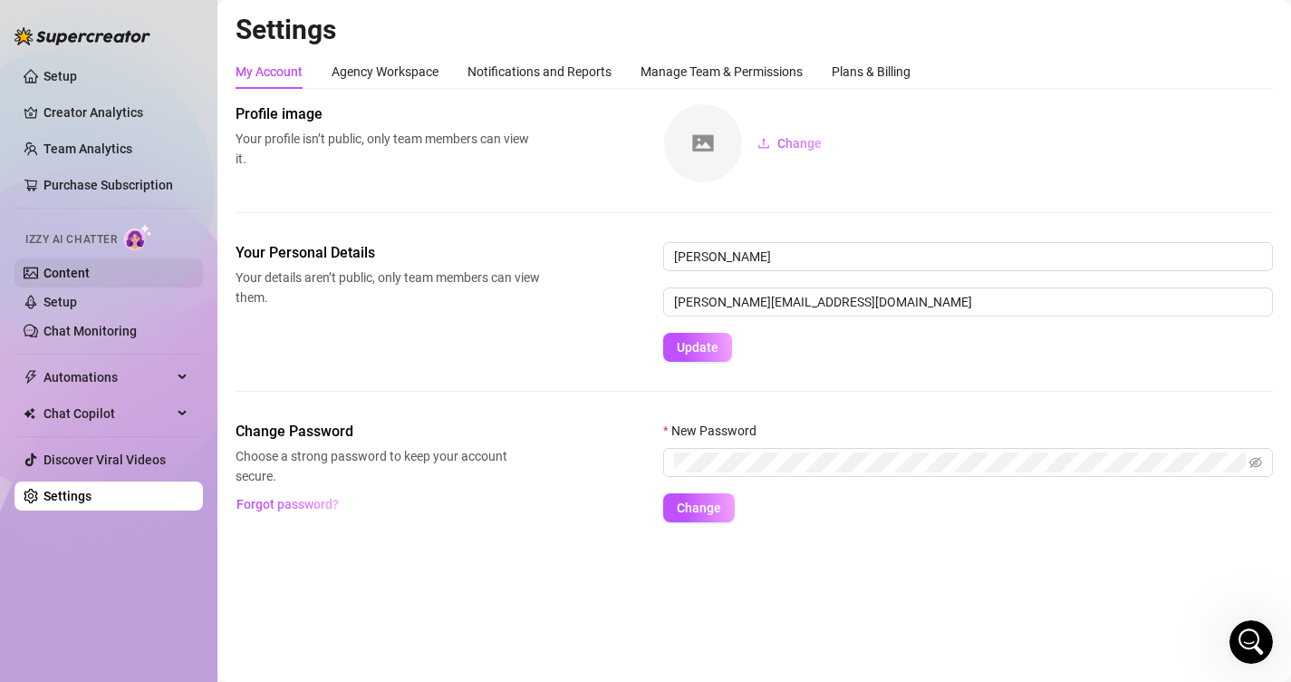
click at [85, 271] on link "Content" at bounding box center [67, 273] width 46 height 15
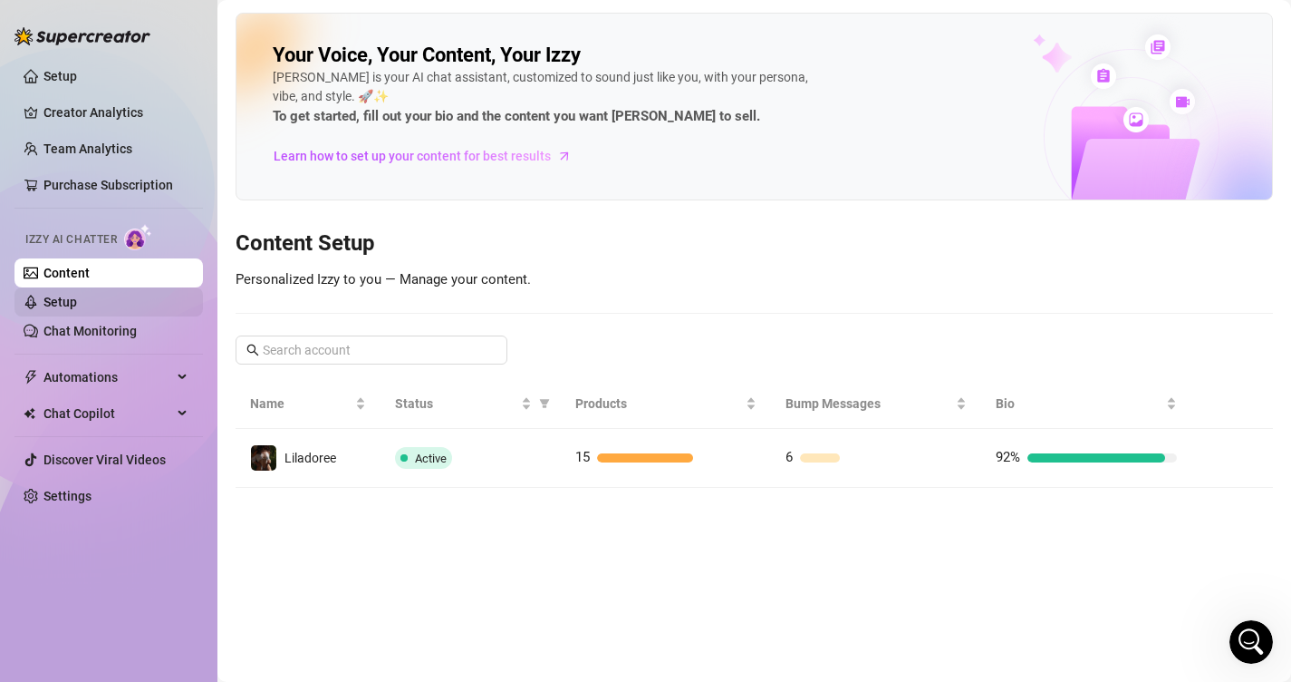
click at [77, 305] on link "Setup" at bounding box center [61, 302] width 34 height 15
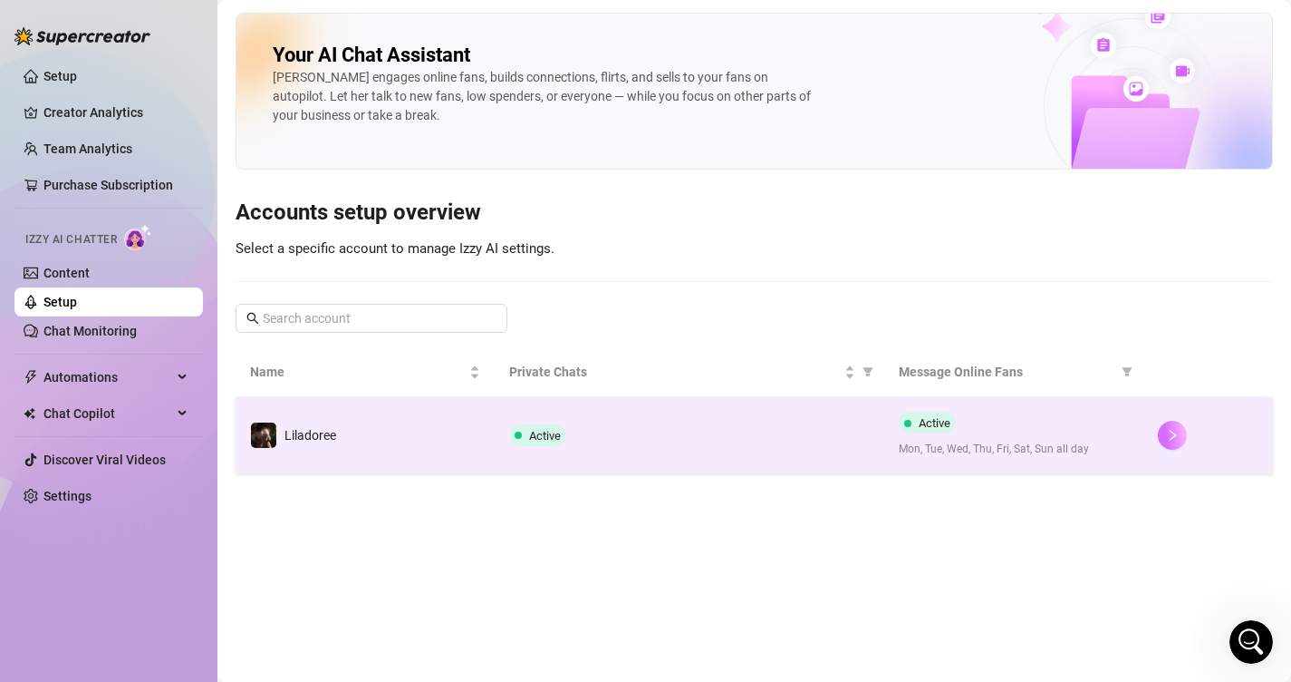
click at [1166, 435] on icon "right" at bounding box center [1172, 435] width 13 height 13
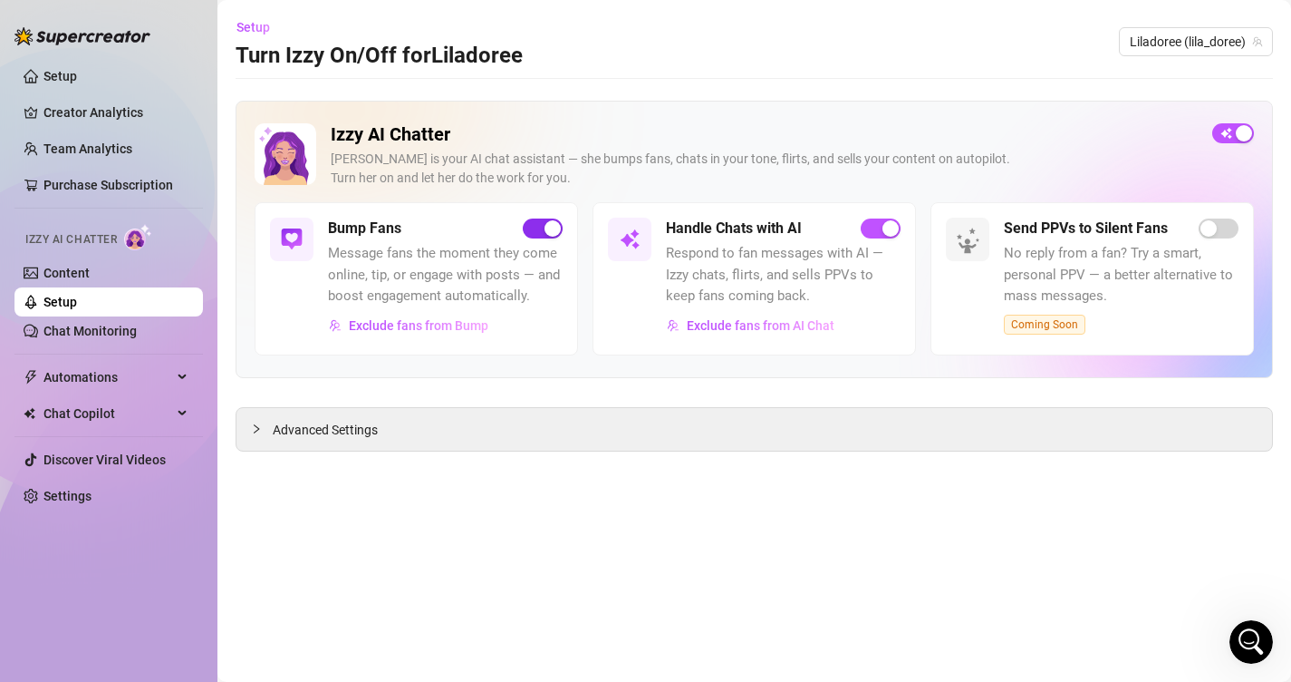
click at [546, 225] on div "button" at bounding box center [553, 228] width 16 height 16
click at [865, 219] on div "Handle Chats with AI" at bounding box center [783, 229] width 235 height 22
click at [884, 227] on div "button" at bounding box center [891, 228] width 16 height 16
